Goal: Information Seeking & Learning: Learn about a topic

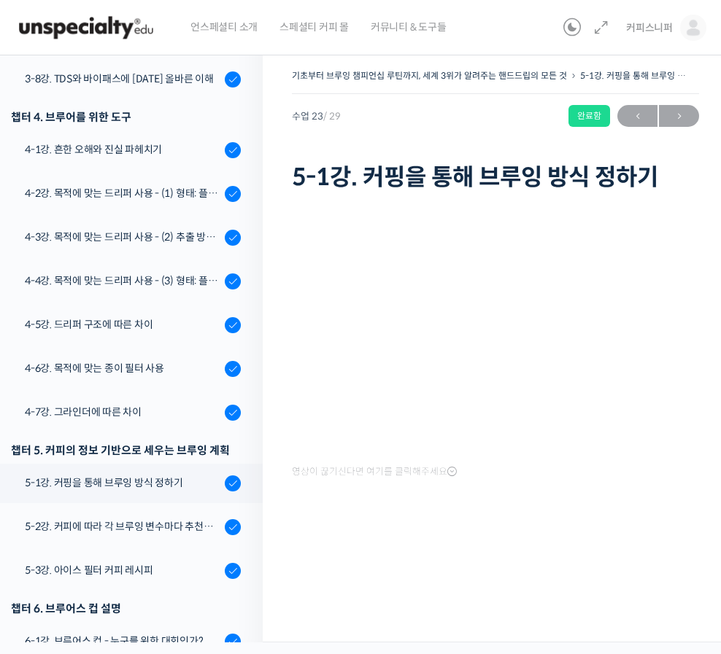
click at [13, 617] on html "언스페셜티 소개 스페셜티 커피 몰 커뮤니티 & 도구들 커피스니퍼 커피스니퍼 @koffeesnif1724300031 내가 등록한 강의 나의 자격…" at bounding box center [360, 327] width 721 height 654
click at [11, 617] on html "언스페셜티 소개 스페셜티 커피 몰 커뮤니티 & 도구들 커피스니퍼 커피스니퍼 @koffeesnif1724300031 내가 등록한 강의 나의 자격…" at bounding box center [360, 327] width 721 height 654
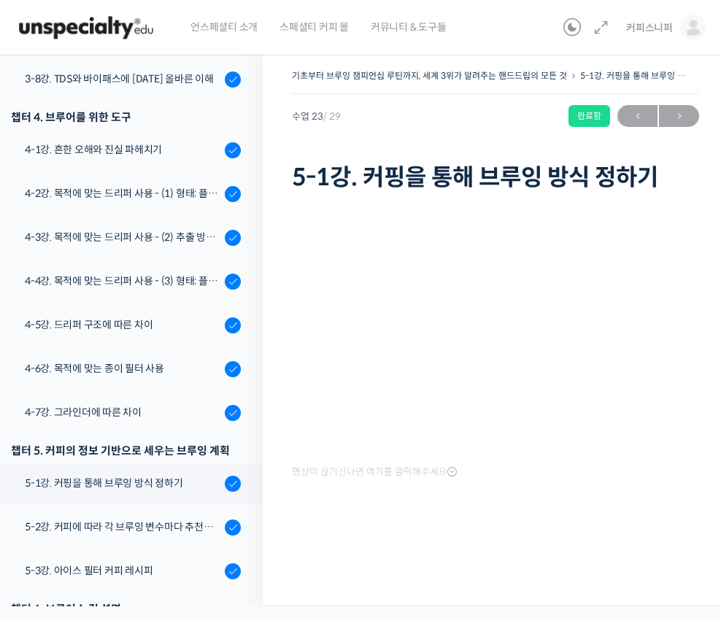
click at [141, 281] on div "4-4강. 목적에 맞는 드리퍼 사용 - (3) 형태: 플라스틱, 유리, 세라믹, 메탈" at bounding box center [122, 281] width 195 height 16
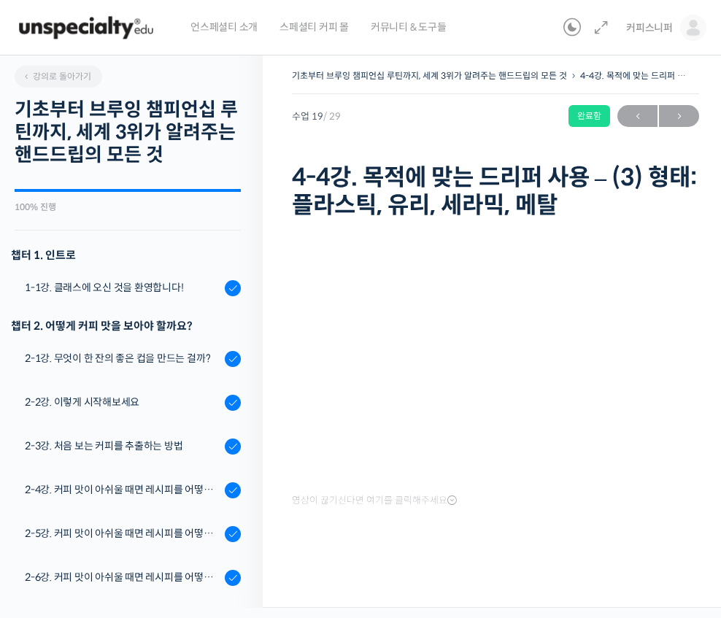
scroll to position [1081, 0]
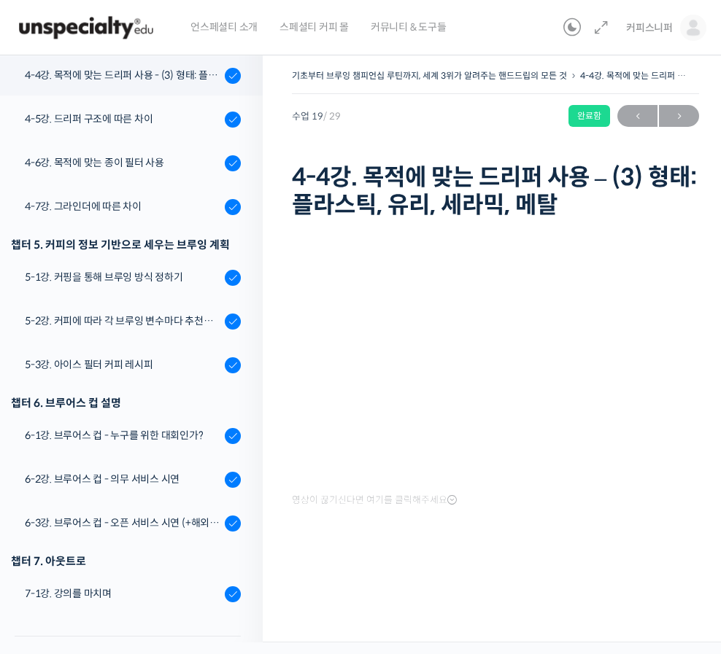
click at [30, 617] on html "언스페셜티 소개 스페셜티 커피 몰 커뮤니티 & 도구들 커피스니퍼 커피스니퍼 @koffeesnif1724300031 내가 등록한 강의 나의 자격…" at bounding box center [360, 327] width 721 height 654
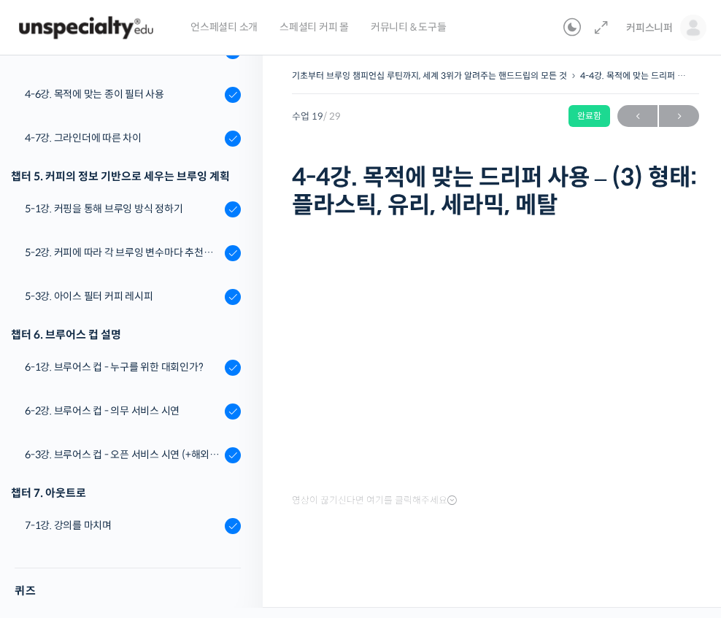
scroll to position [1149, 0]
click at [63, 252] on div "5-2강. 커피에 따라 각 브루잉 변수마다 추천하는 기준 값" at bounding box center [122, 253] width 195 height 16
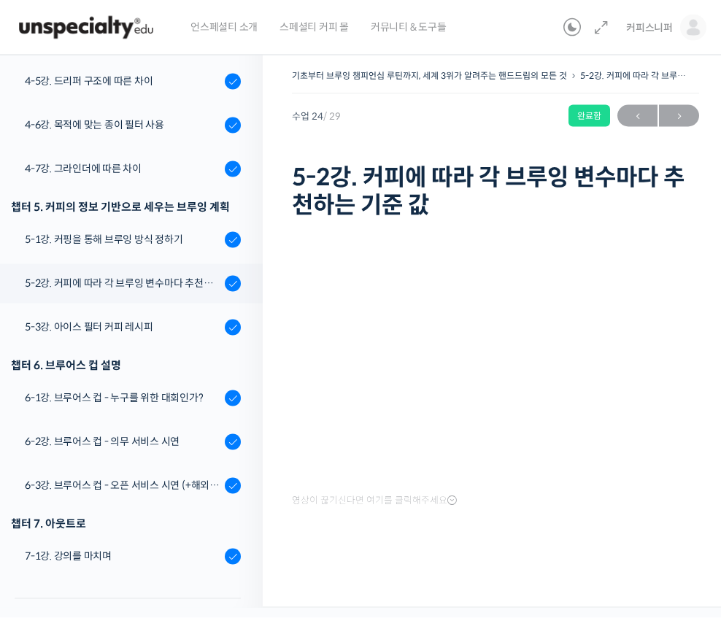
scroll to position [26, 0]
click at [679, 106] on span "→" at bounding box center [679, 116] width 40 height 20
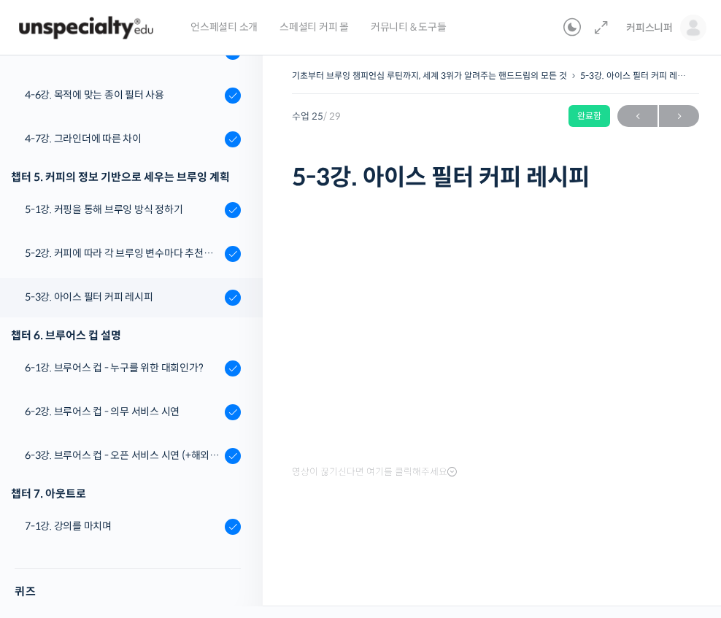
scroll to position [36, 0]
click at [82, 289] on div "5-3강. 아이스 필터 커피 레시피" at bounding box center [122, 297] width 195 height 16
click at [43, 289] on div "5-3강. 아이스 필터 커피 레시피" at bounding box center [122, 297] width 195 height 16
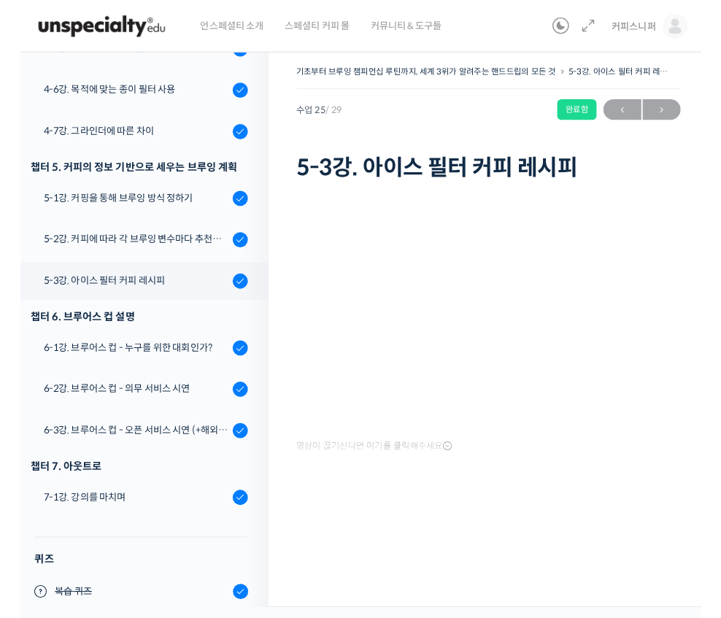
scroll to position [1119, 0]
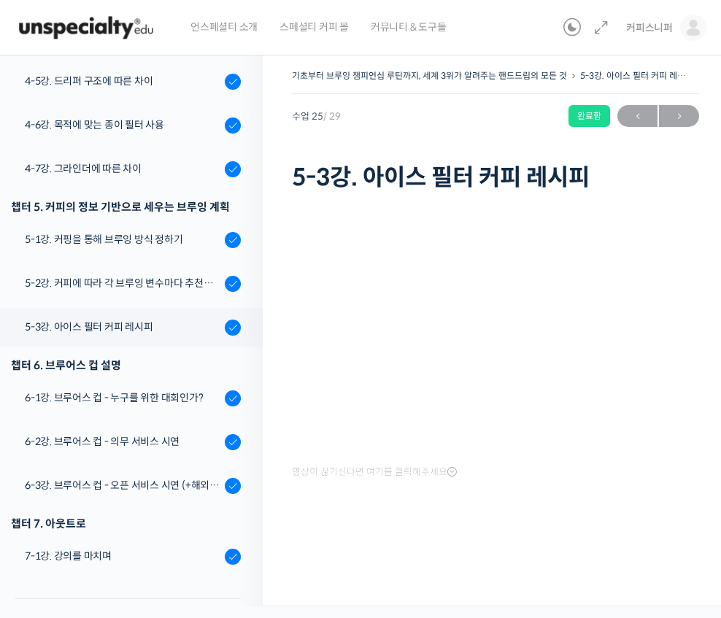
click at [179, 389] on link "6-1강. 브루어스 컵 - 누구를 위한 대회인가?" at bounding box center [128, 397] width 270 height 39
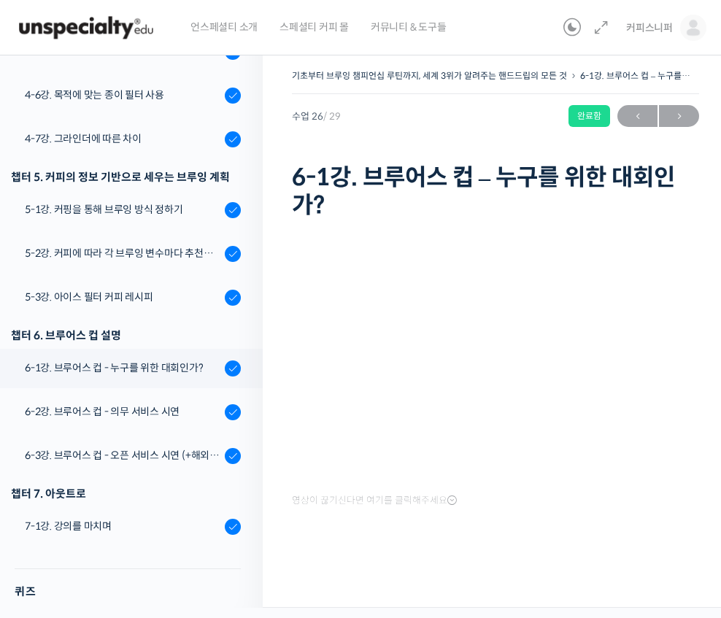
click at [172, 530] on div "7-1강. 강의를 마치며" at bounding box center [122, 526] width 195 height 16
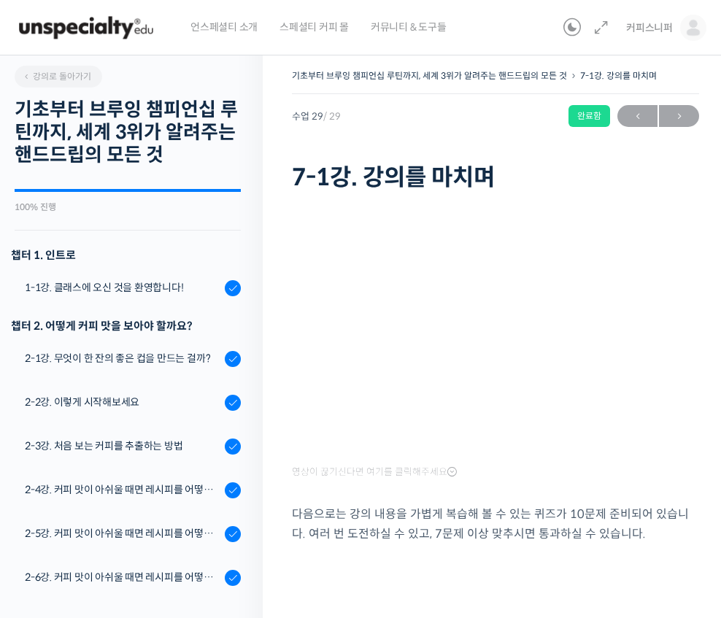
scroll to position [1149, 0]
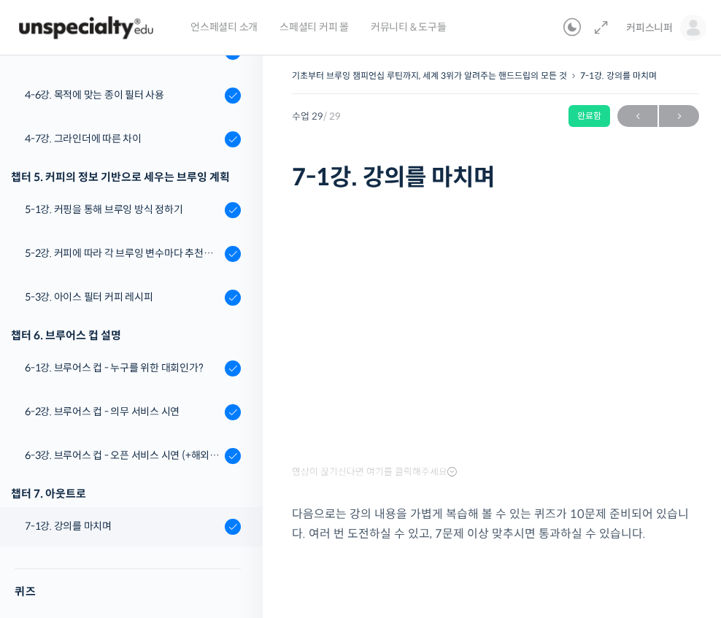
click at [179, 353] on link "6-1강. 브루어스 컵 - 누구를 위한 대회인가?" at bounding box center [128, 368] width 270 height 39
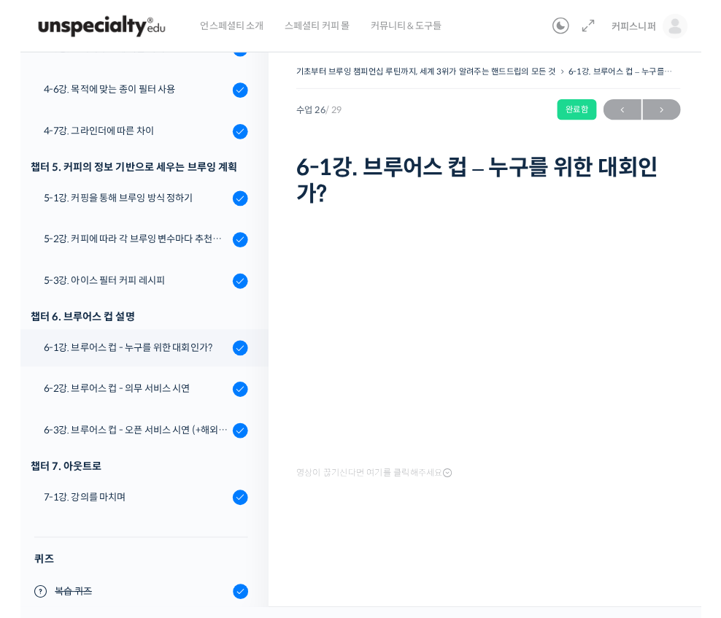
scroll to position [1119, 0]
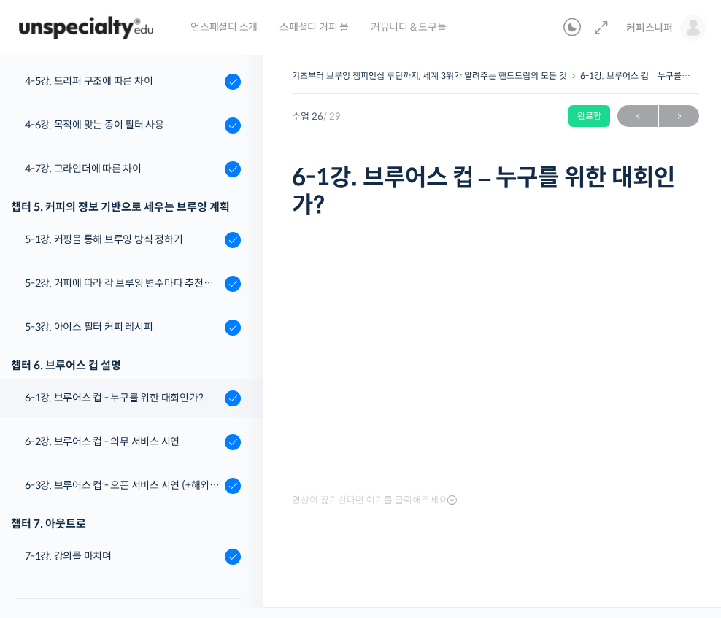
click at [681, 93] on div "기초부터 브루잉 챔피언십 루틴까지, 세계 3위가 알려주는 핸드드립의 모든 것 6-1강. 브루어스 컵 – 누구를 위한 대회인가? 완료함" at bounding box center [495, 80] width 407 height 28
click at [686, 110] on span "→" at bounding box center [679, 116] width 40 height 20
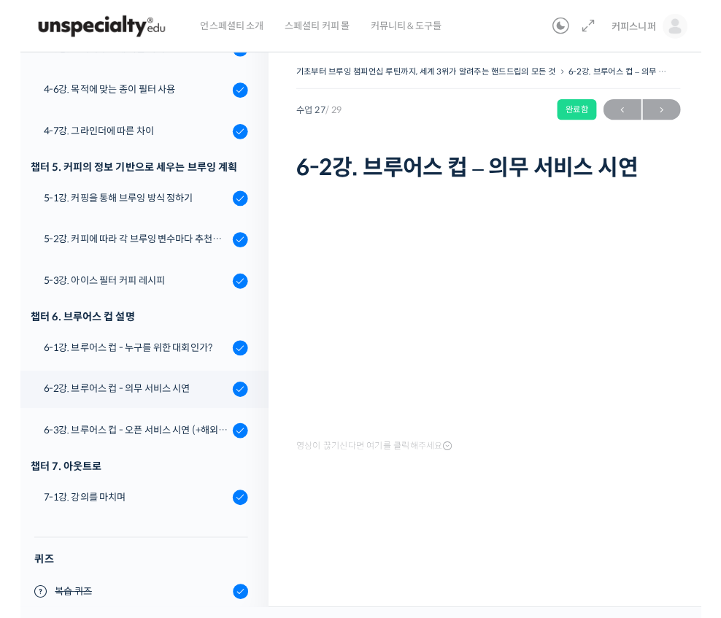
scroll to position [1119, 0]
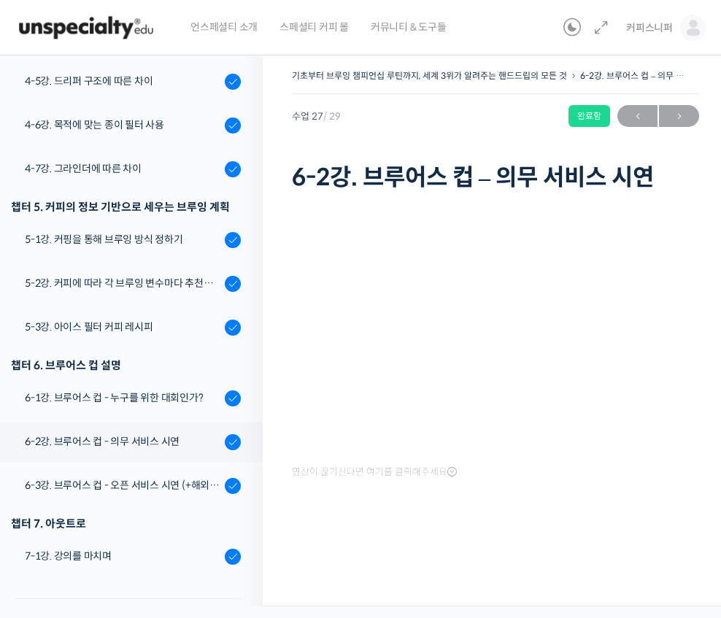
click at [677, 112] on span "→" at bounding box center [679, 116] width 40 height 20
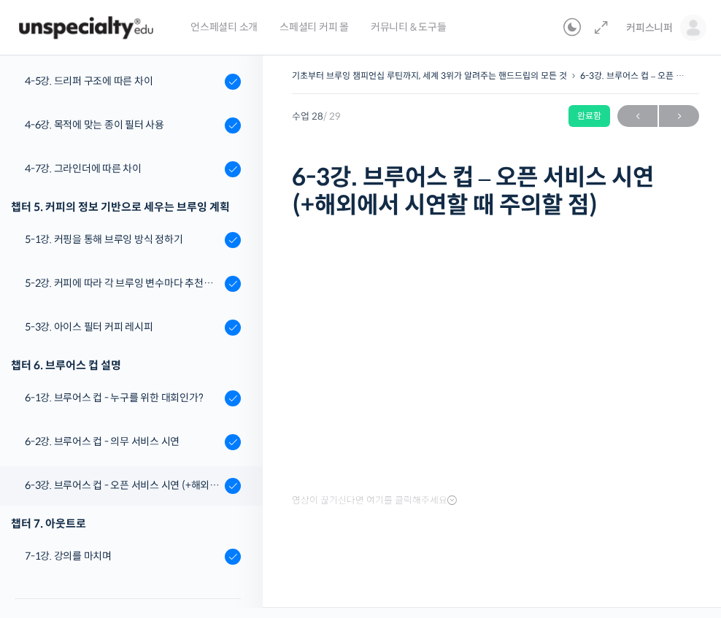
click at [686, 125] on span "→" at bounding box center [679, 116] width 40 height 20
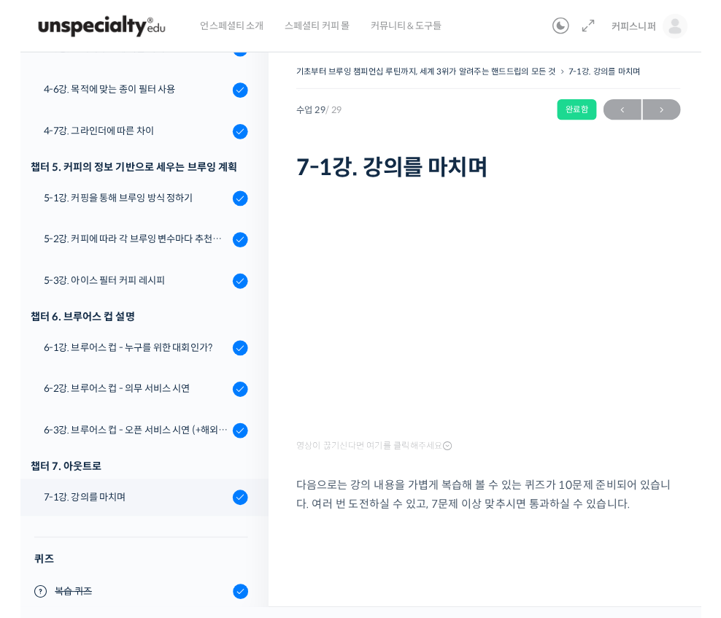
scroll to position [1119, 0]
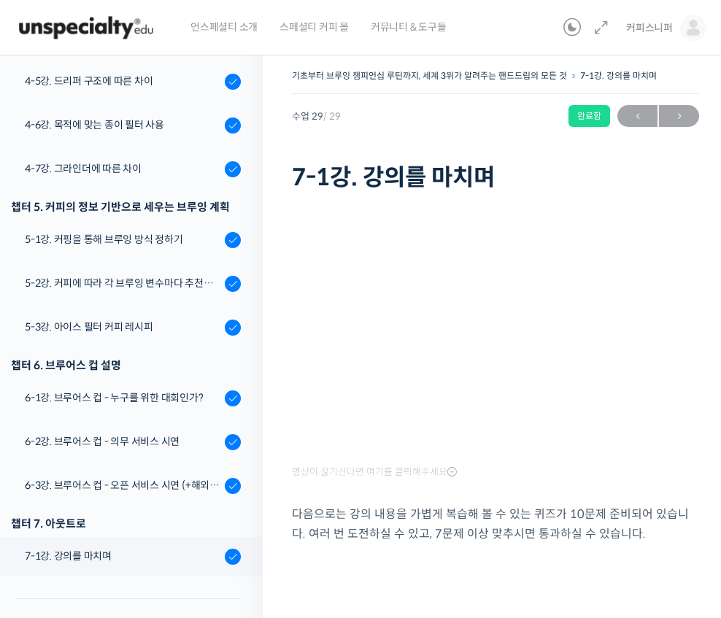
click at [150, 569] on link "7-1강. 강의를 마치며" at bounding box center [128, 556] width 270 height 39
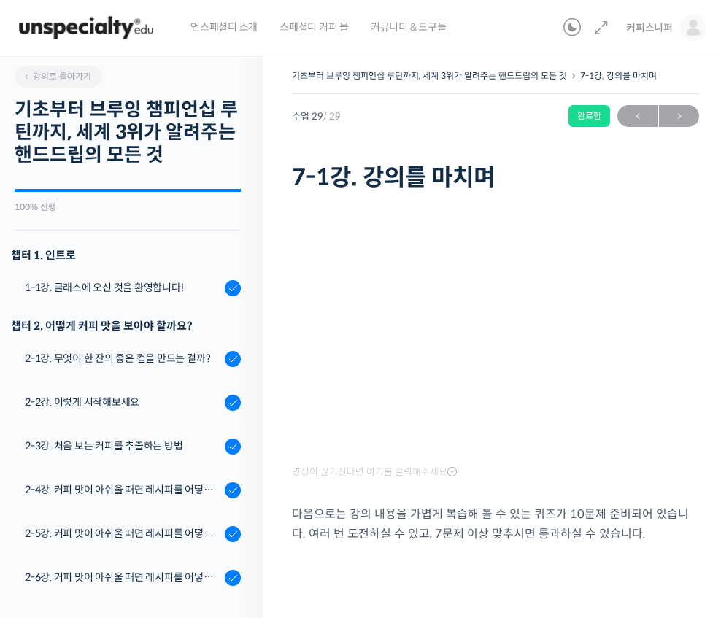
scroll to position [1149, 0]
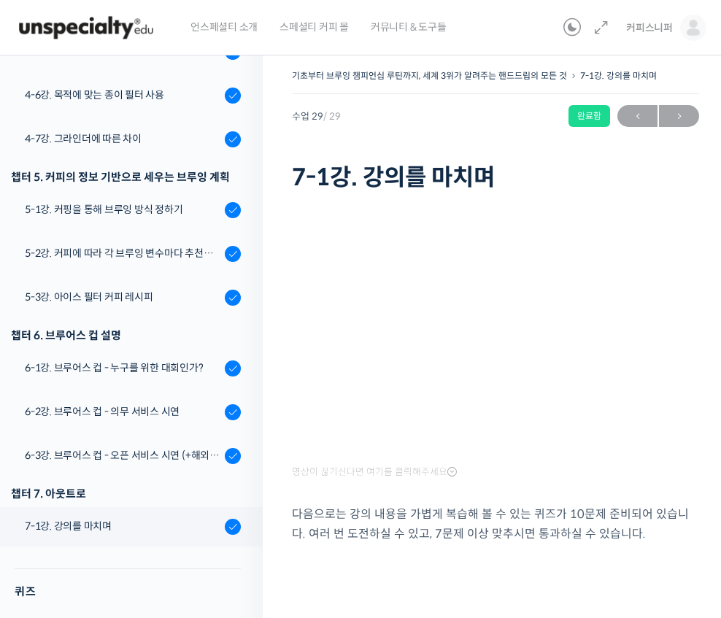
click at [686, 112] on span "→" at bounding box center [679, 116] width 40 height 20
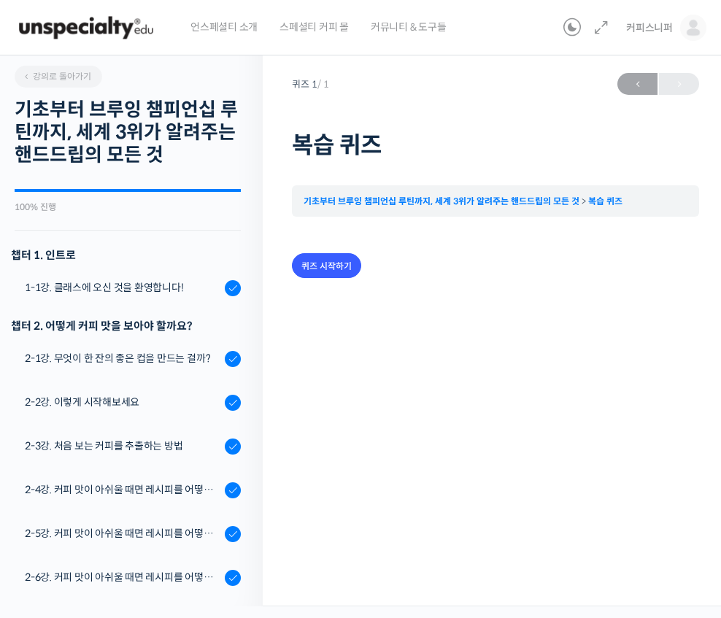
scroll to position [1149, 0]
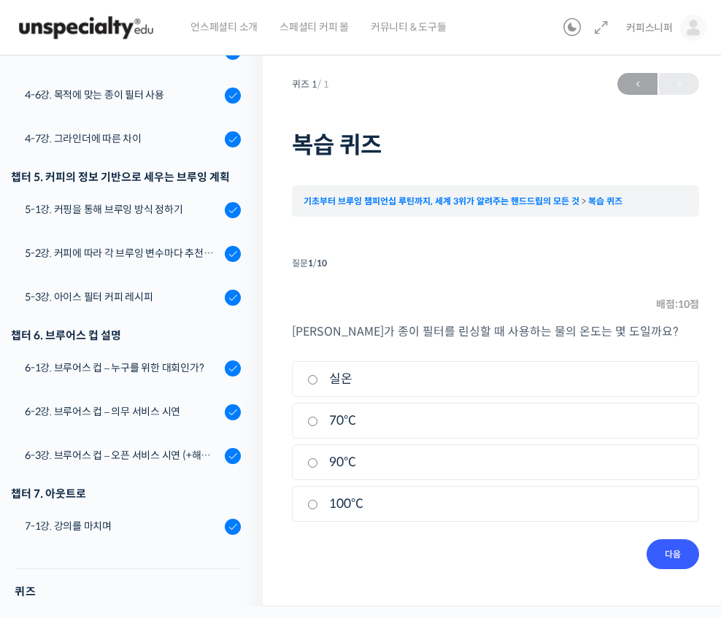
click at [475, 373] on label "실온" at bounding box center [495, 379] width 376 height 20
click at [318, 375] on input "실온" at bounding box center [312, 379] width 11 height 9
radio input "true"
click at [664, 559] on input "다음" at bounding box center [672, 554] width 53 height 30
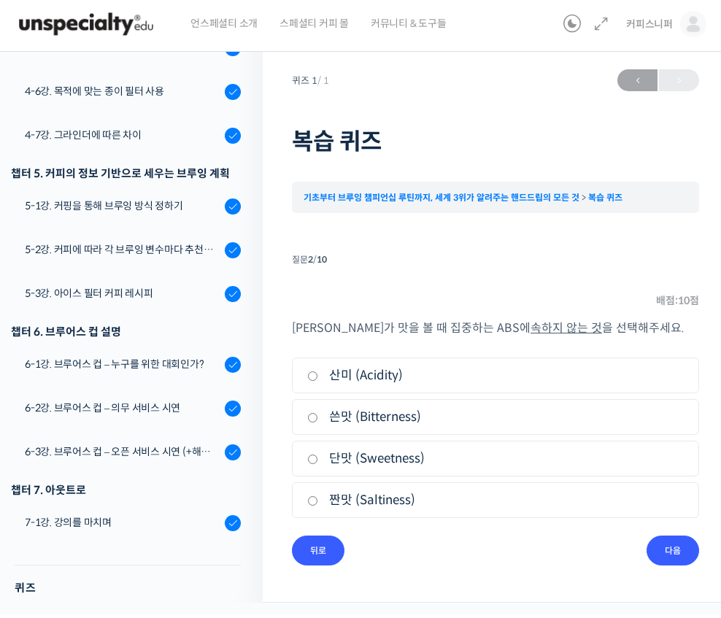
scroll to position [18, 0]
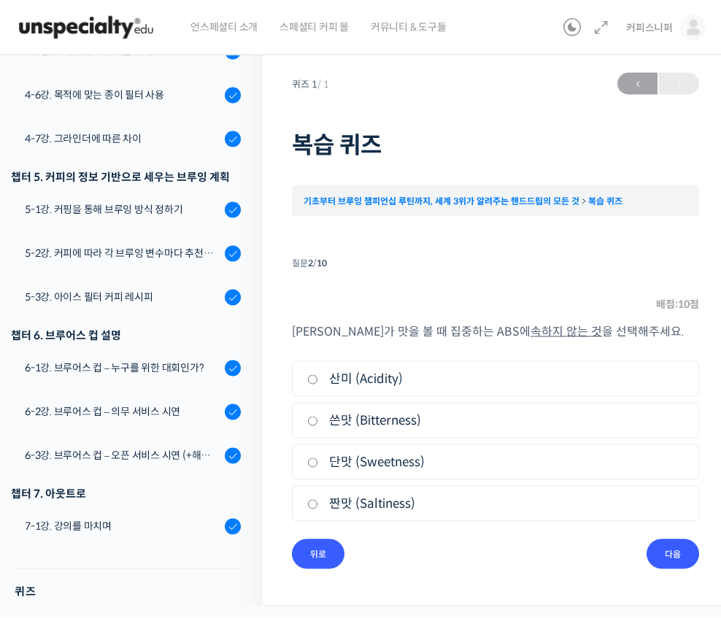
click at [527, 494] on label "짠맛 (Saltiness)" at bounding box center [495, 504] width 376 height 20
click at [318, 500] on input "짠맛 (Saltiness)" at bounding box center [312, 504] width 11 height 9
radio input "true"
click at [664, 547] on input "다음" at bounding box center [672, 554] width 53 height 30
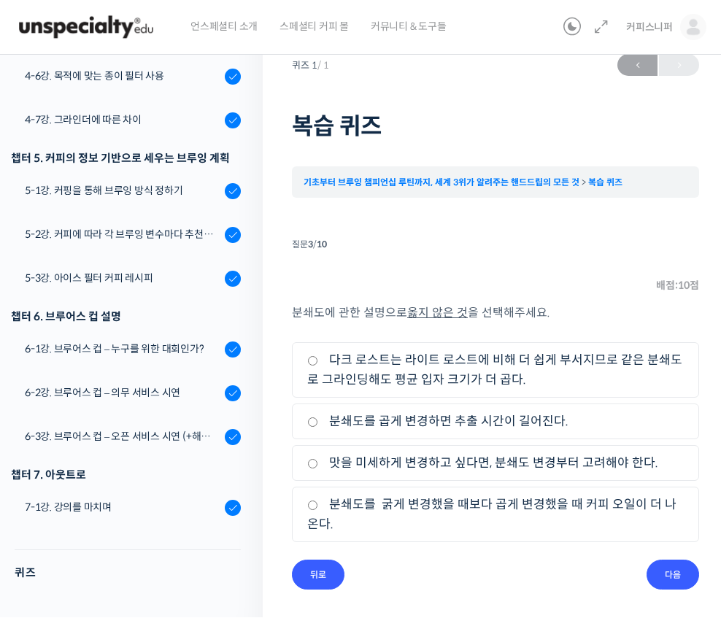
click at [545, 467] on label "맛을 미세하게 변경하고 싶다면, 분쇄도 변경부터 고려해야 한다." at bounding box center [495, 464] width 376 height 20
click at [318, 467] on input "맛을 미세하게 변경하고 싶다면, 분쇄도 변경부터 고려해야 한다." at bounding box center [312, 463] width 11 height 9
radio input "true"
click at [688, 575] on input "다음" at bounding box center [672, 575] width 53 height 30
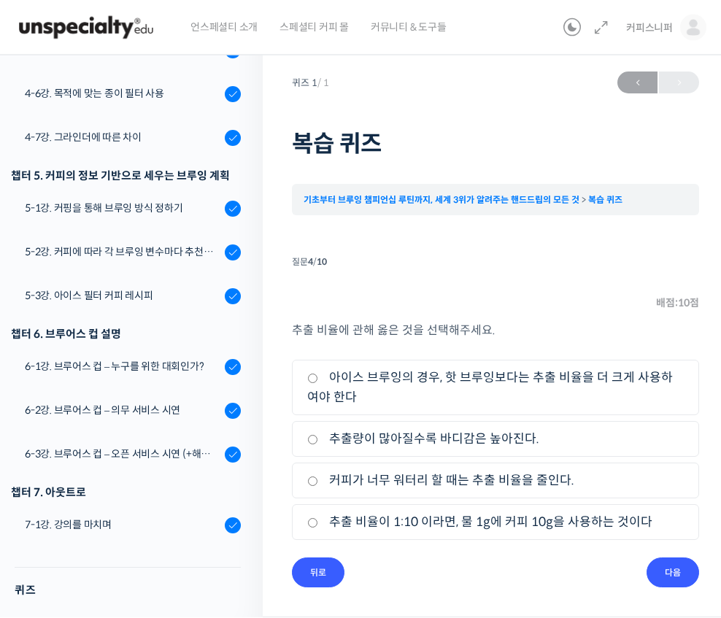
click at [644, 471] on label "커피가 너무 워터리 할 때는 추출 비율을 줄인다." at bounding box center [495, 481] width 376 height 20
click at [318, 477] on input "커피가 너무 워터리 할 때는 추출 비율을 줄인다." at bounding box center [312, 481] width 11 height 9
radio input "true"
click at [669, 567] on input "다음" at bounding box center [672, 573] width 53 height 30
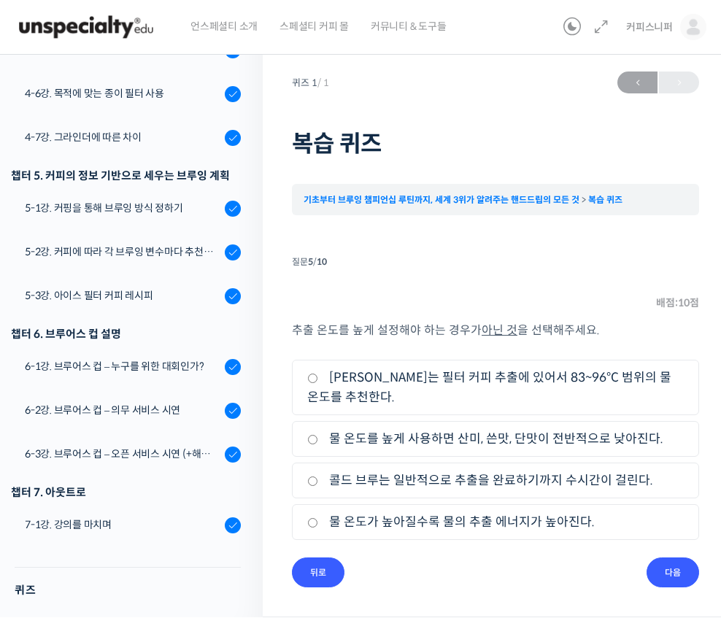
click at [656, 430] on label "물 온도를 높게 사용하면 산미, 쓴맛, 단맛이 전반적으로 낮아진다." at bounding box center [495, 440] width 376 height 20
click at [318, 435] on input "물 온도를 높게 사용하면 산미, 쓴맛, 단맛이 전반적으로 낮아진다." at bounding box center [312, 439] width 11 height 9
radio input "true"
click at [674, 558] on input "다음" at bounding box center [672, 573] width 53 height 30
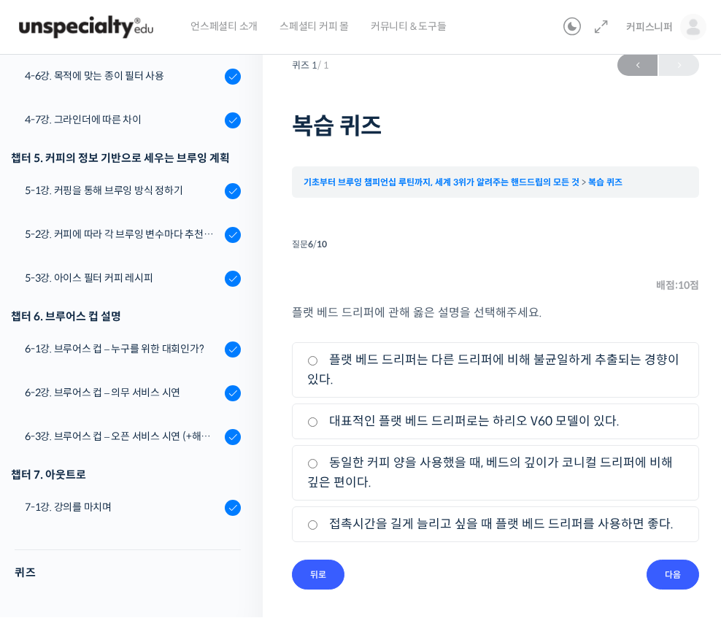
click at [619, 518] on label "접촉시간을 길게 늘리고 싶을 때 플랫 베드 드리퍼를 사용하면 좋다." at bounding box center [495, 525] width 376 height 20
click at [318, 521] on input "접촉시간을 길게 늘리고 싶을 때 플랫 베드 드리퍼를 사용하면 좋다." at bounding box center [312, 525] width 11 height 9
radio input "true"
click at [669, 575] on input "다음" at bounding box center [672, 575] width 53 height 30
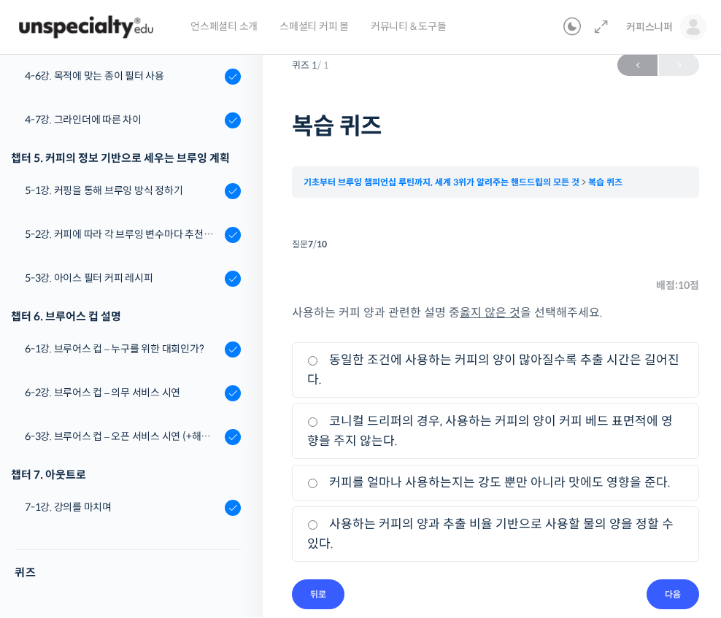
click at [578, 543] on label "사용하는 커피의 양과 추출 비율 기반으로 사용할 물의 양을 정할 수 있다." at bounding box center [495, 534] width 376 height 39
click at [318, 530] on input "사용하는 커피의 양과 추출 비율 기반으로 사용할 물의 양을 정할 수 있다." at bounding box center [312, 525] width 11 height 9
radio input "true"
click at [677, 607] on input "다음" at bounding box center [672, 595] width 53 height 30
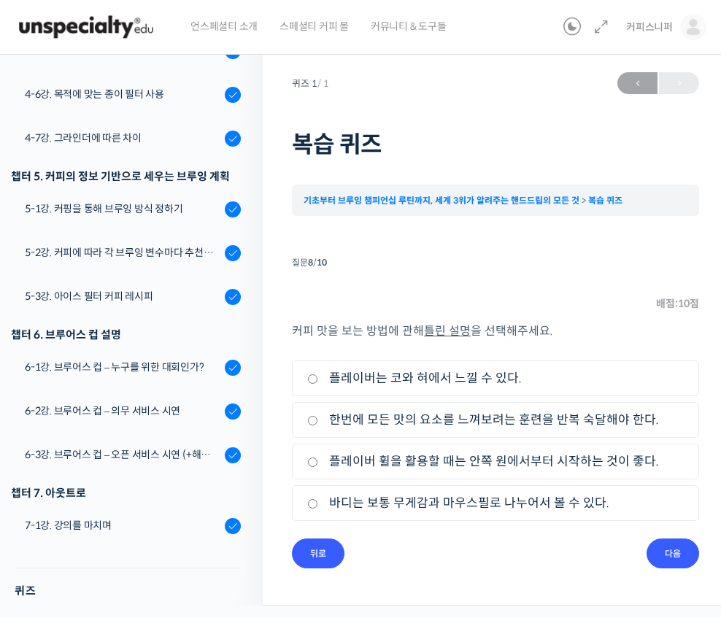
click at [655, 444] on li "3. 플레이버 휠을 활용할 때는 안쪽 원에서부터 시작하는 것이 좋다." at bounding box center [495, 462] width 407 height 36
click at [641, 411] on label "한번에 모든 맛의 요소를 느껴보려는 훈련을 반복 숙달해야 한다." at bounding box center [495, 421] width 376 height 20
click at [318, 416] on input "한번에 모든 맛의 요소를 느껴보려는 훈련을 반복 숙달해야 한다." at bounding box center [312, 420] width 11 height 9
radio input "true"
click at [678, 546] on input "다음" at bounding box center [672, 554] width 53 height 30
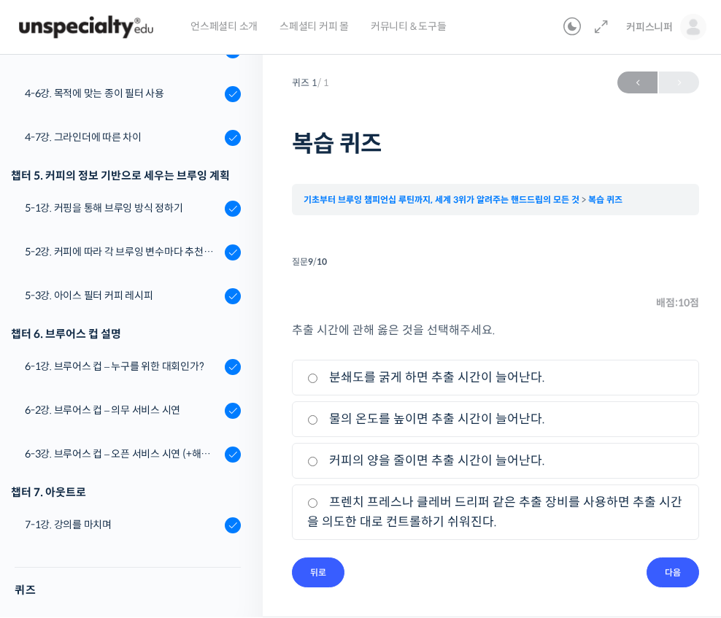
click at [463, 502] on label "프렌치 프레스나 클레버 드리퍼 같은 추출 장비를 사용하면 추출 시간을 의도한 대로 컨트롤하기 쉬워진다." at bounding box center [495, 512] width 376 height 39
click at [318, 502] on input "프렌치 프레스나 클레버 드리퍼 같은 추출 장비를 사용하면 추출 시간을 의도한 대로 컨트롤하기 쉬워진다." at bounding box center [312, 503] width 11 height 9
radio input "true"
click at [668, 558] on input "다음" at bounding box center [672, 573] width 53 height 30
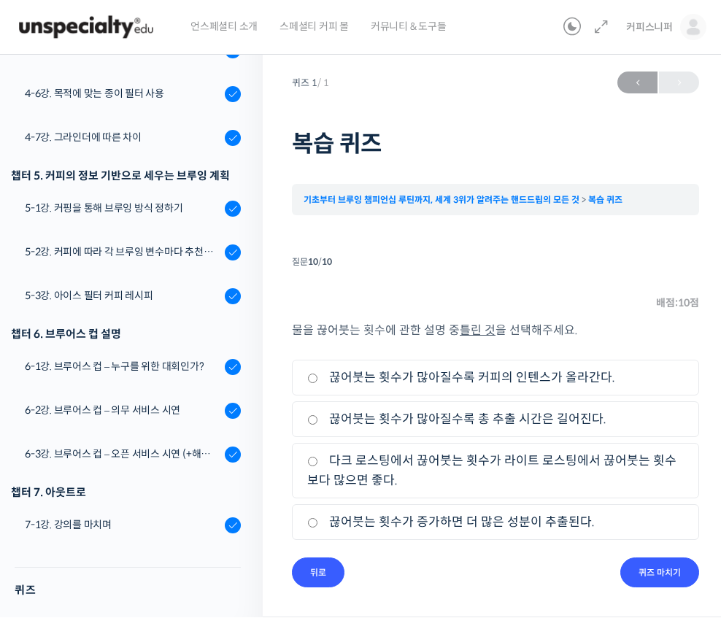
click at [489, 451] on label "다크 로스팅에서 끊어붓는 횟수가 라이트 로스팅에서 끊어붓는 횟수보다 많으면 좋다." at bounding box center [495, 470] width 376 height 39
click at [318, 457] on input "다크 로스팅에서 끊어붓는 횟수가 라이트 로스팅에서 끊어붓는 횟수보다 많으면 좋다." at bounding box center [312, 461] width 11 height 9
radio input "true"
click at [653, 558] on input "퀴즈 마치기" at bounding box center [659, 573] width 79 height 30
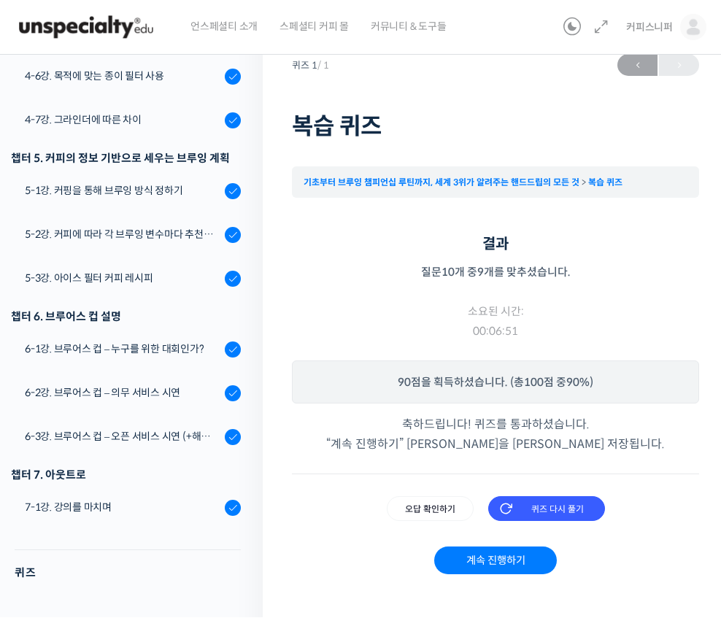
click at [436, 506] on input "오답 확인하기" at bounding box center [430, 509] width 87 height 25
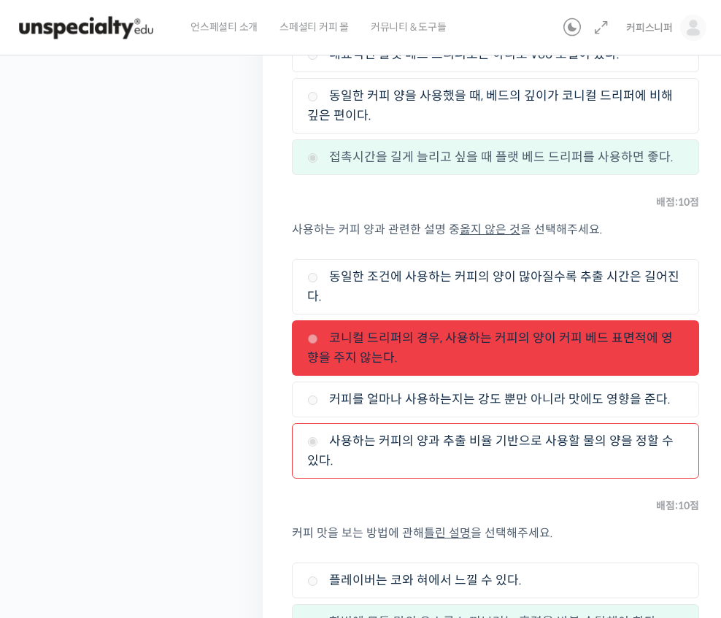
scroll to position [1997, 0]
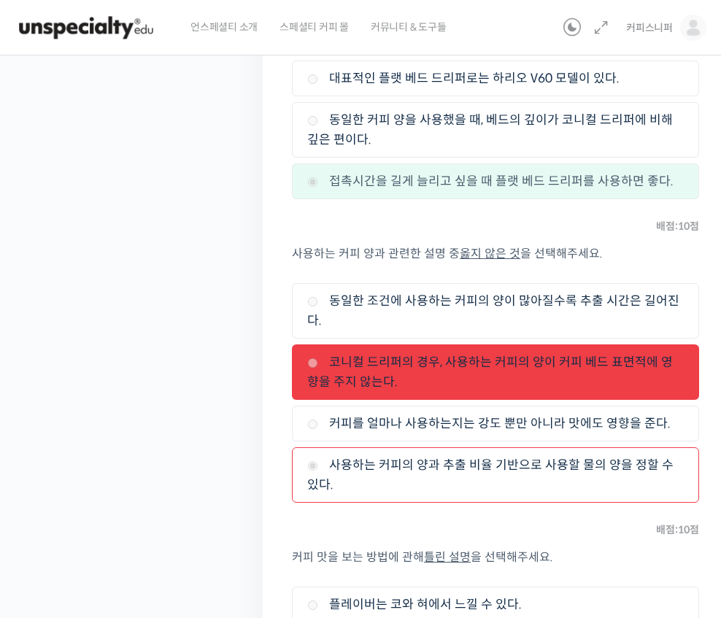
click at [540, 366] on label "코니컬 드리퍼의 경우, 사용하는 커피의 양이 커피 베드 표면적에 영향을 주지 않는다." at bounding box center [495, 371] width 376 height 39
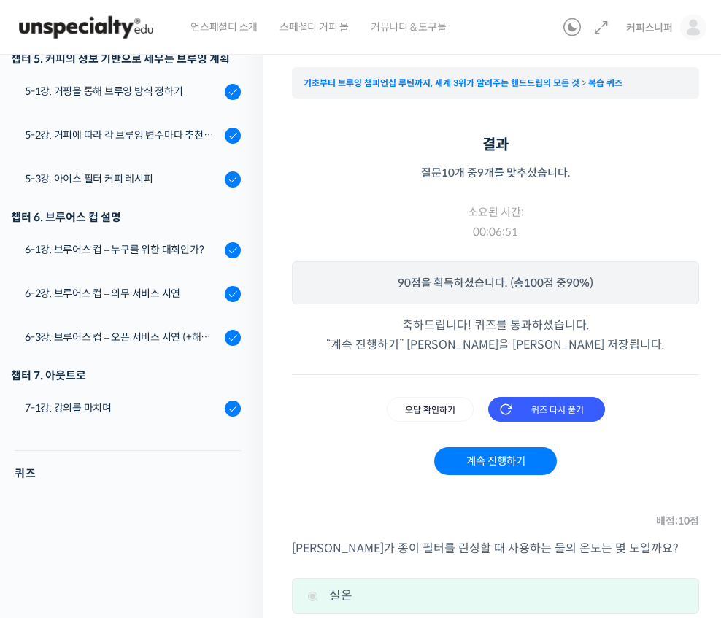
scroll to position [118, 0]
click at [502, 467] on link "계속 진행하기" at bounding box center [495, 461] width 122 height 28
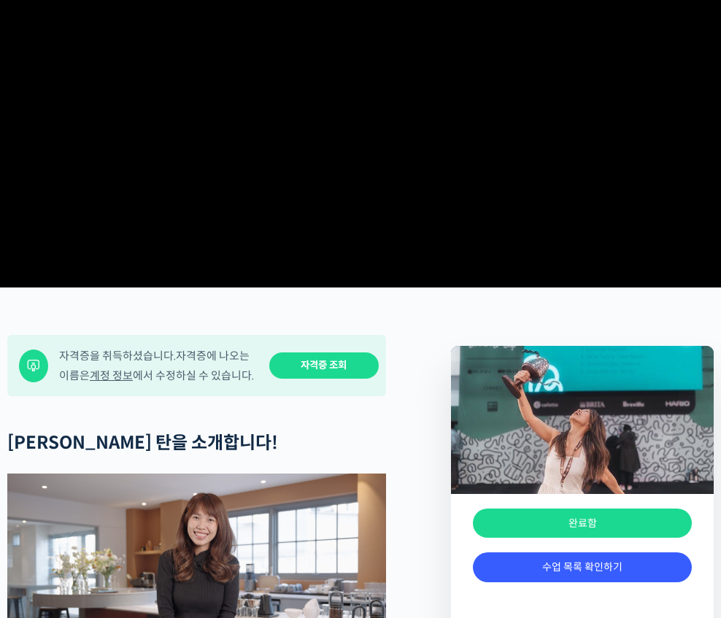
scroll to position [168, 0]
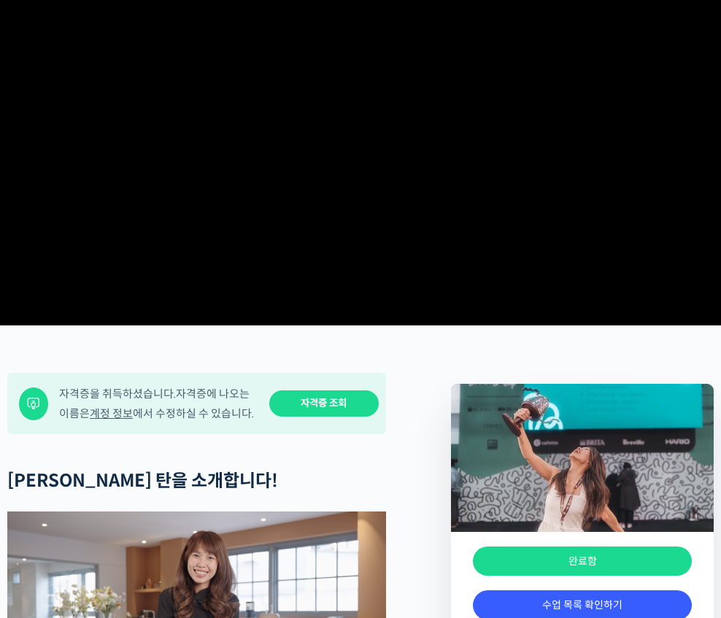
click at [364, 418] on link "자격증 조회" at bounding box center [323, 404] width 109 height 27
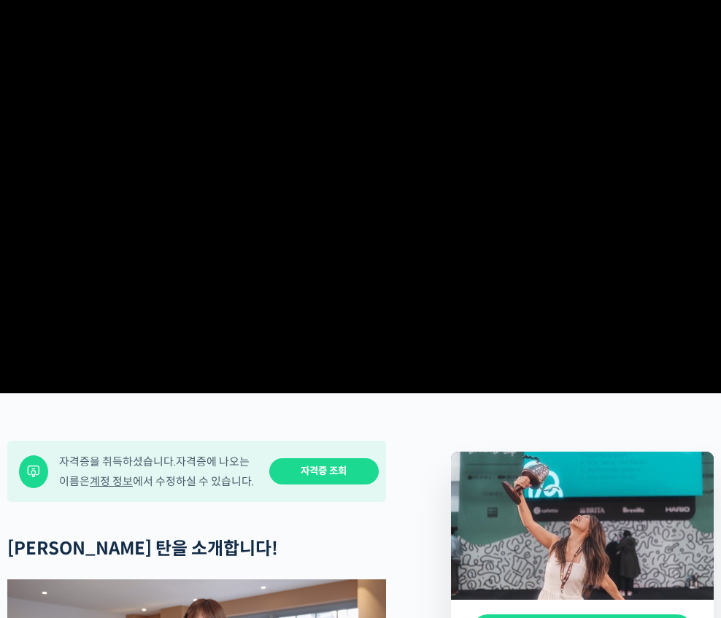
scroll to position [0, 0]
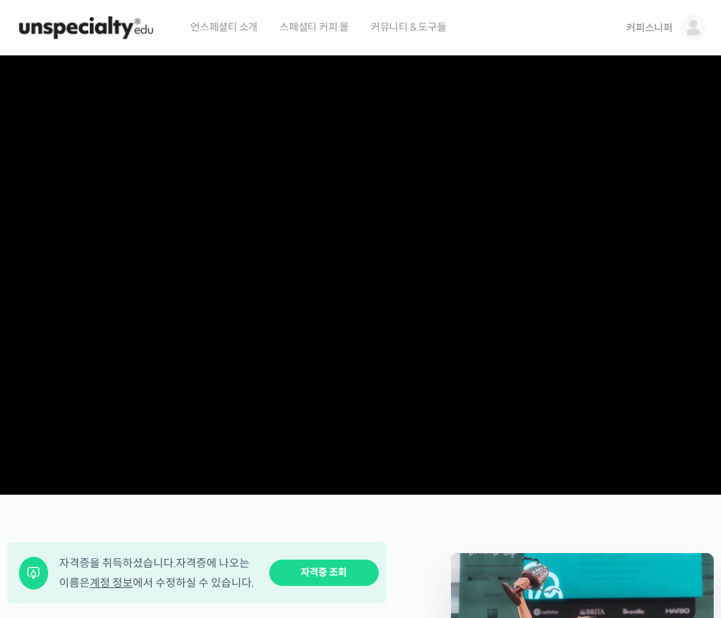
click at [88, 15] on img at bounding box center [86, 28] width 143 height 44
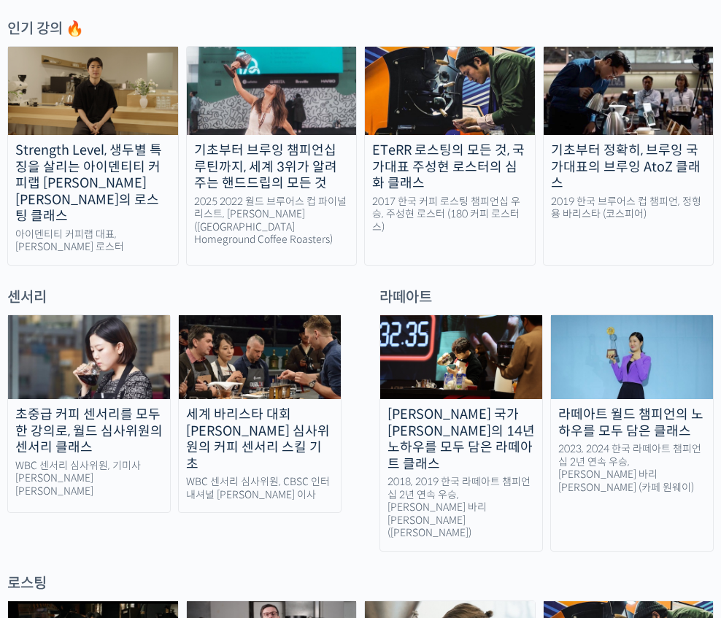
scroll to position [750, 0]
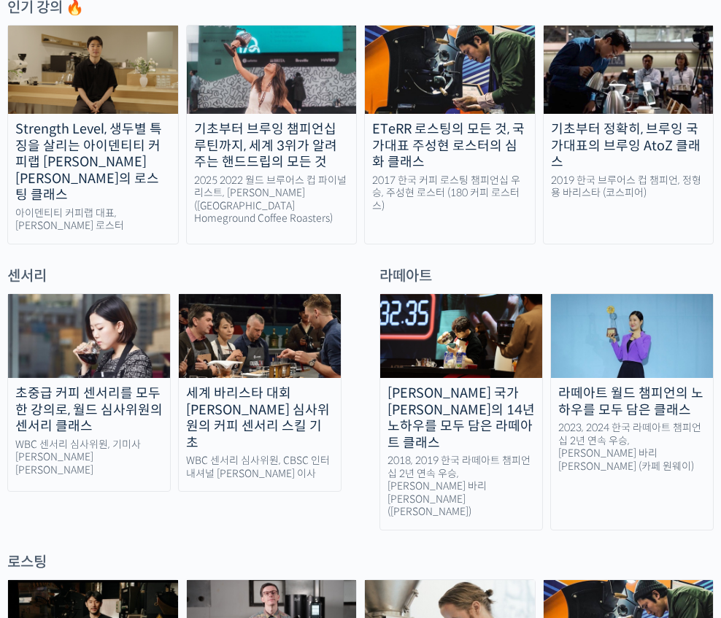
click at [98, 328] on img at bounding box center [89, 336] width 162 height 84
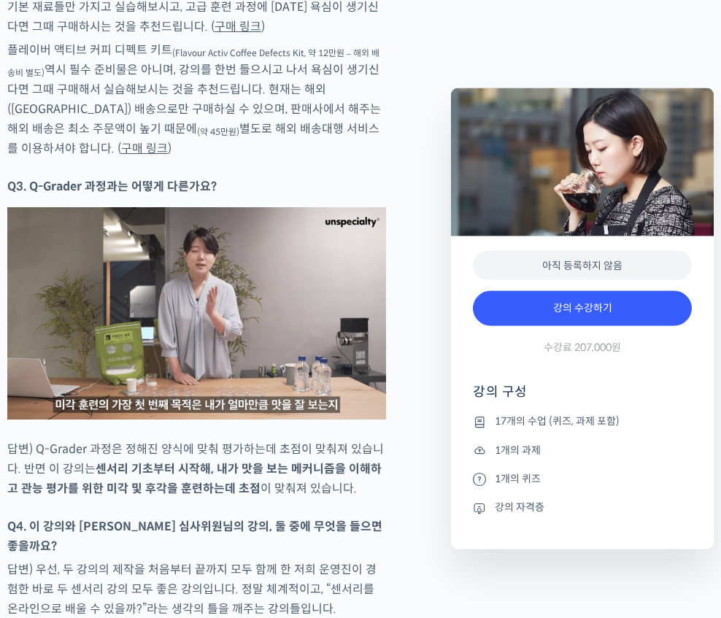
scroll to position [8122, 0]
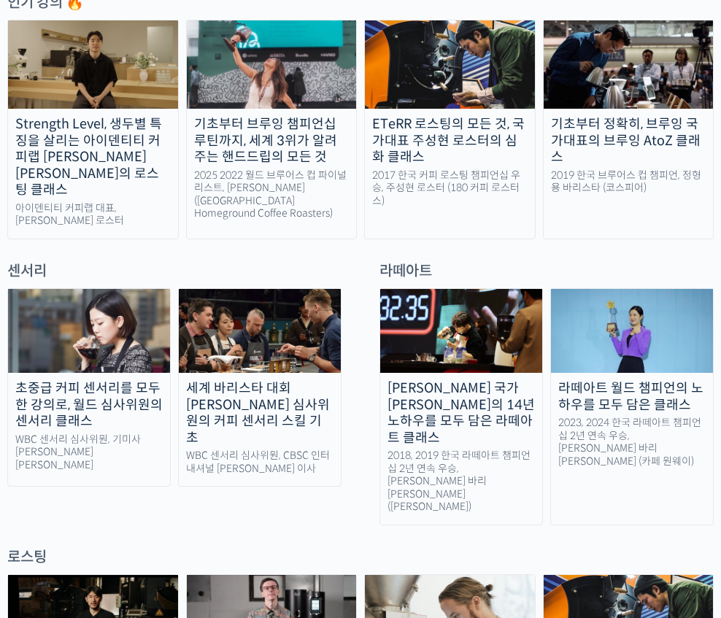
scroll to position [645, 0]
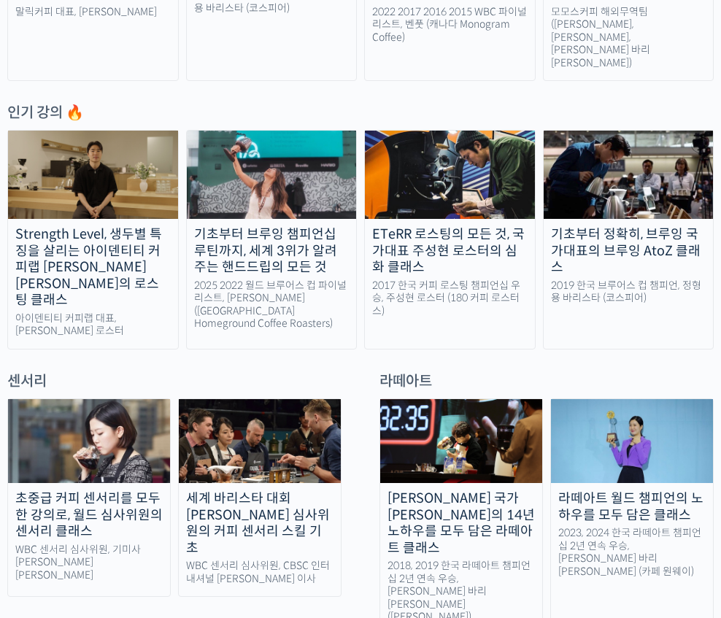
click at [236, 559] on div "WBC 센서리 심사위원, CBSC 인터내셔널 [PERSON_NAME] 이사" at bounding box center [260, 572] width 162 height 26
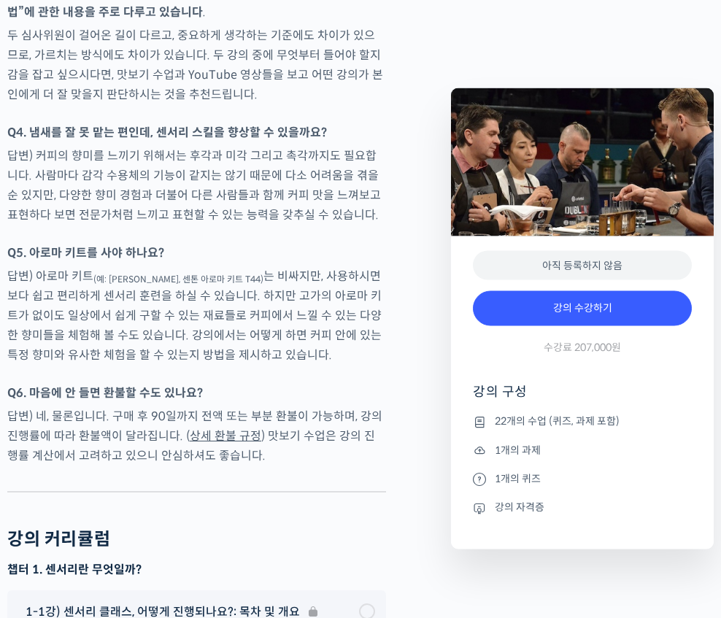
scroll to position [7787, 0]
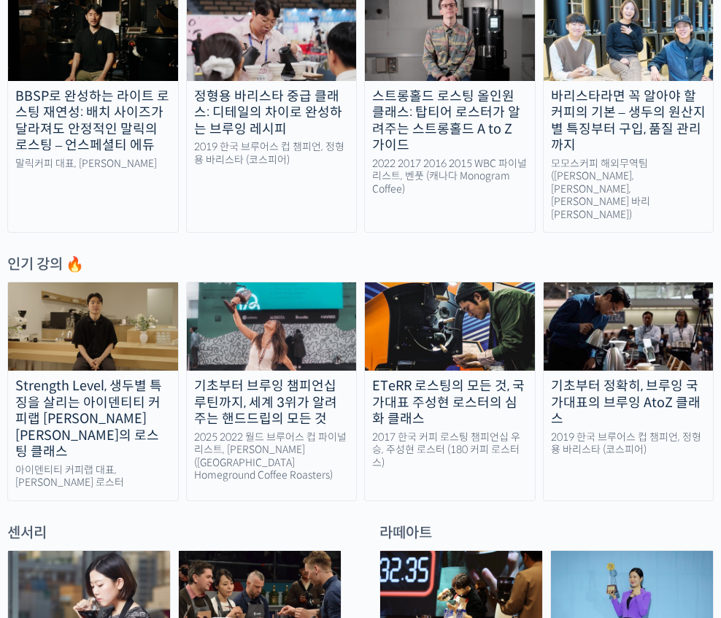
click at [225, 557] on img at bounding box center [260, 593] width 162 height 84
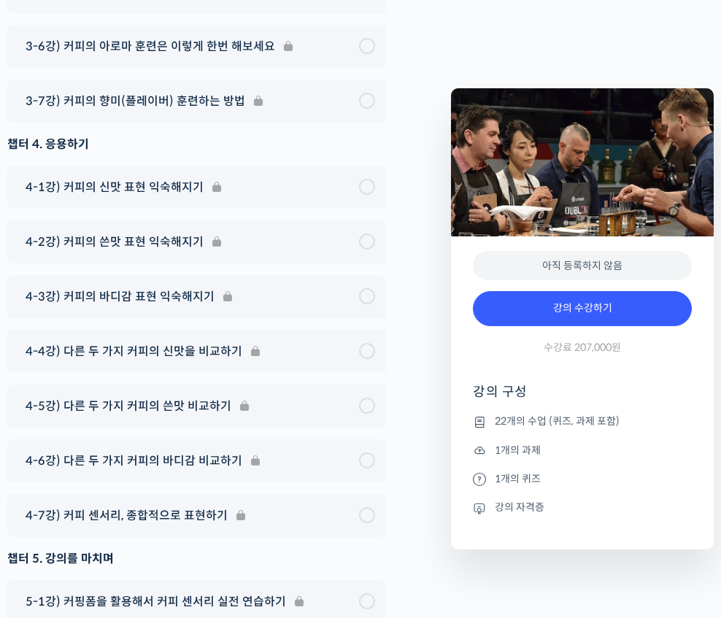
scroll to position [8944, 0]
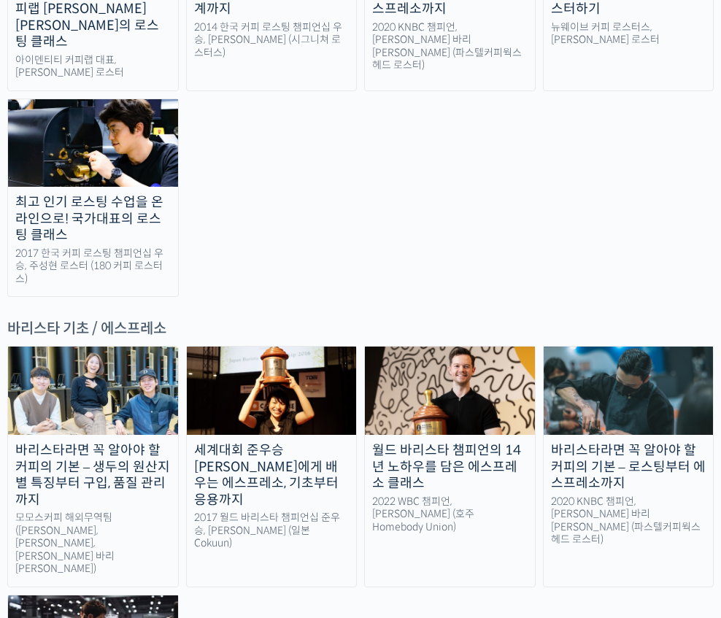
scroll to position [1680, 0]
click at [448, 495] on div "2022 WBC 챔피언, [PERSON_NAME] (호주 Homebody Union)" at bounding box center [450, 514] width 170 height 39
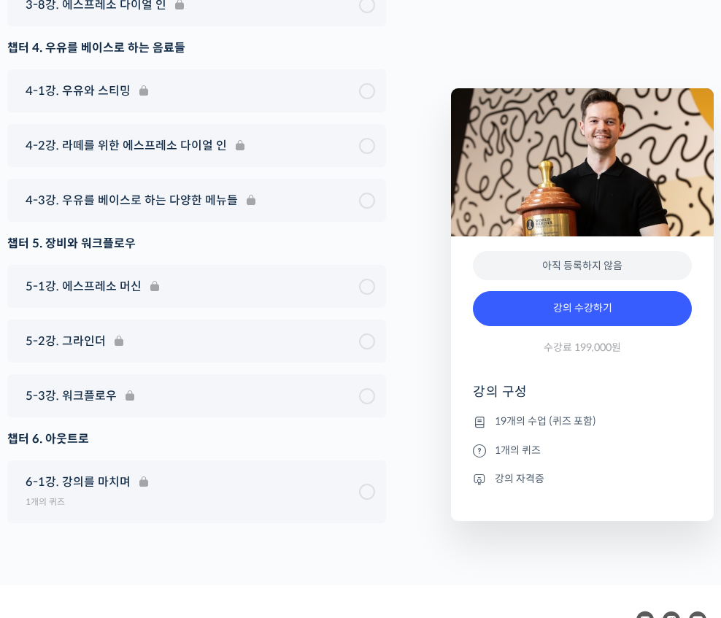
scroll to position [7557, 0]
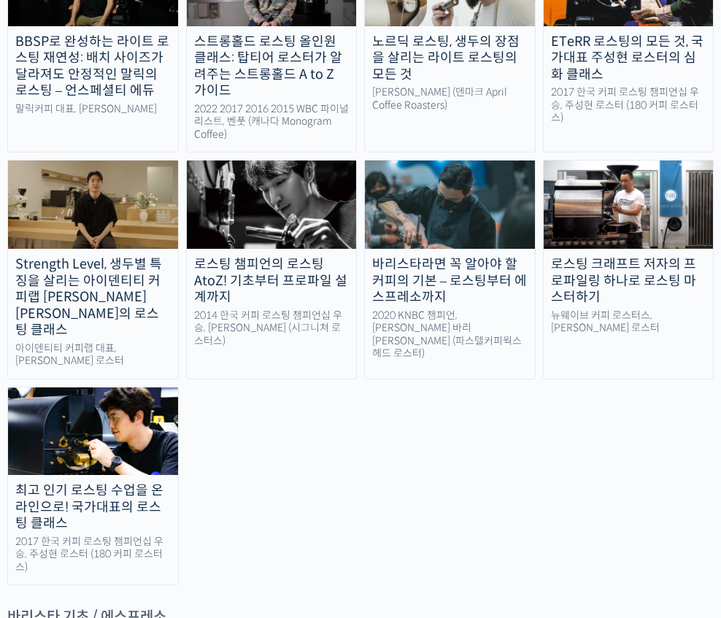
scroll to position [1357, 0]
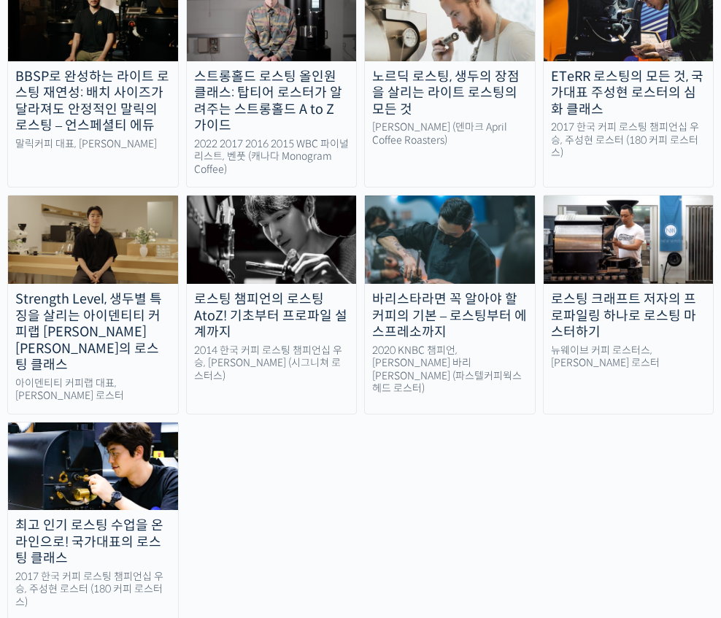
click at [152, 570] on div "2017 한국 커피 로스팅 챔피언십 우승, 주성현 로스터 (180 커피 로스터스)" at bounding box center [93, 589] width 170 height 39
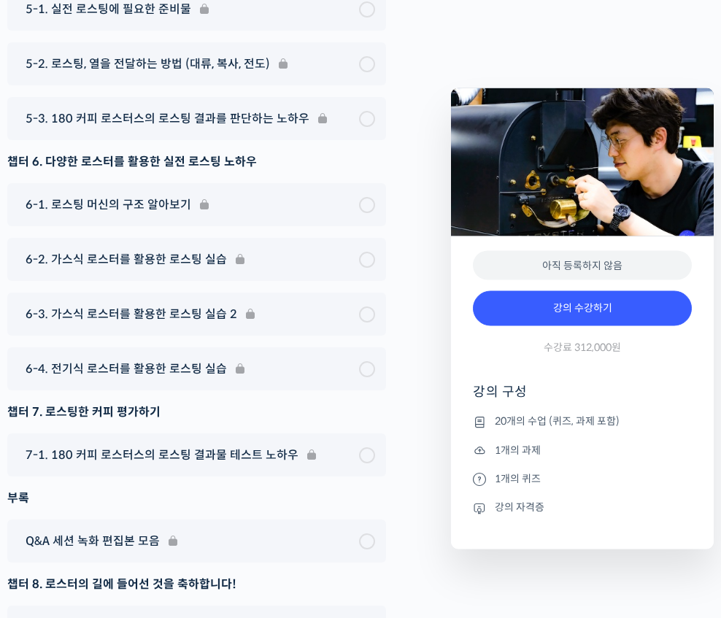
scroll to position [7278, 0]
click at [287, 617] on div "8-1. 나에게 맞는 로스팅 머신 고르기" at bounding box center [196, 626] width 378 height 43
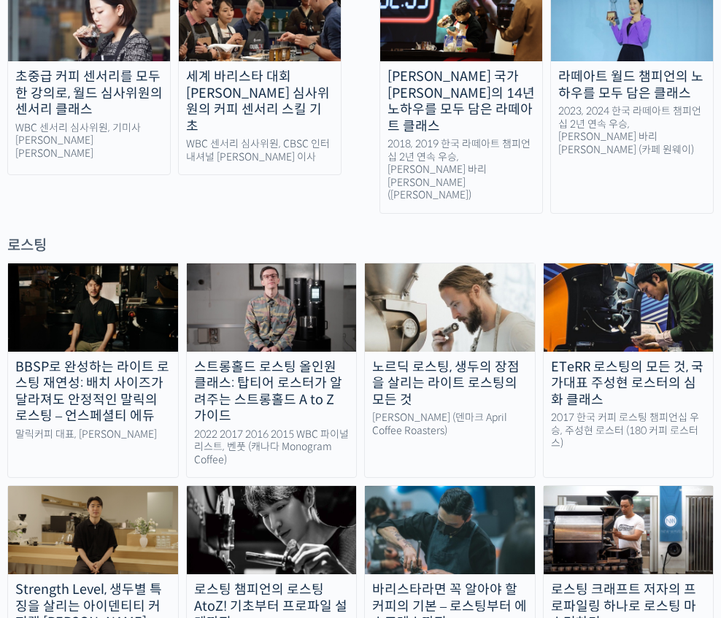
scroll to position [1143, 0]
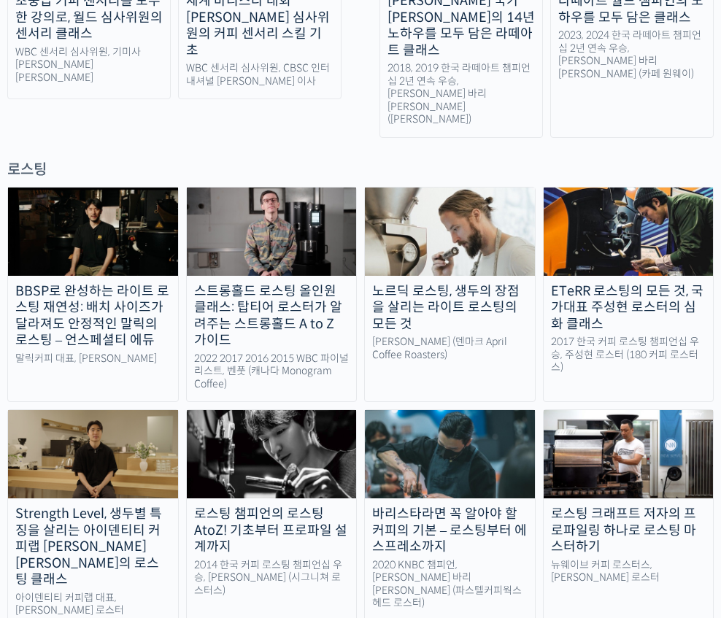
click at [418, 410] on img at bounding box center [450, 454] width 170 height 88
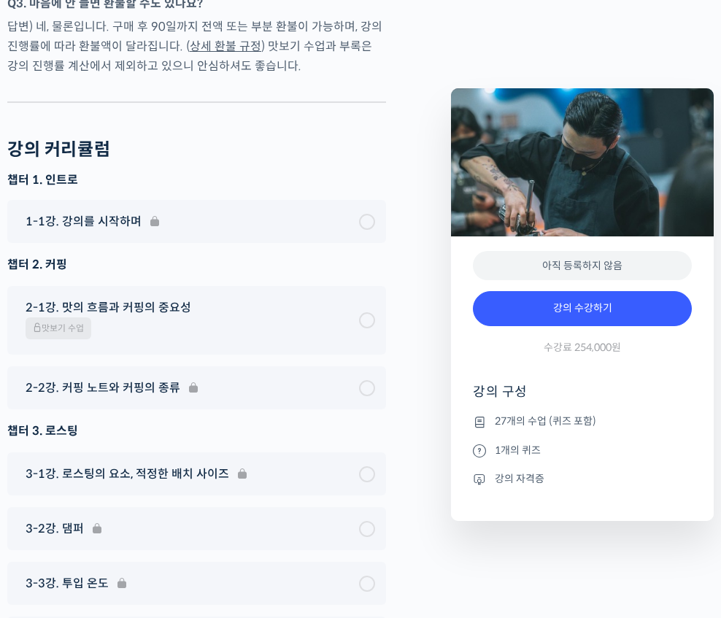
scroll to position [5865, 0]
click at [270, 297] on div "2-1강. 맛의 흐름과 커핑의 중요성 맛보기 수업" at bounding box center [188, 319] width 341 height 45
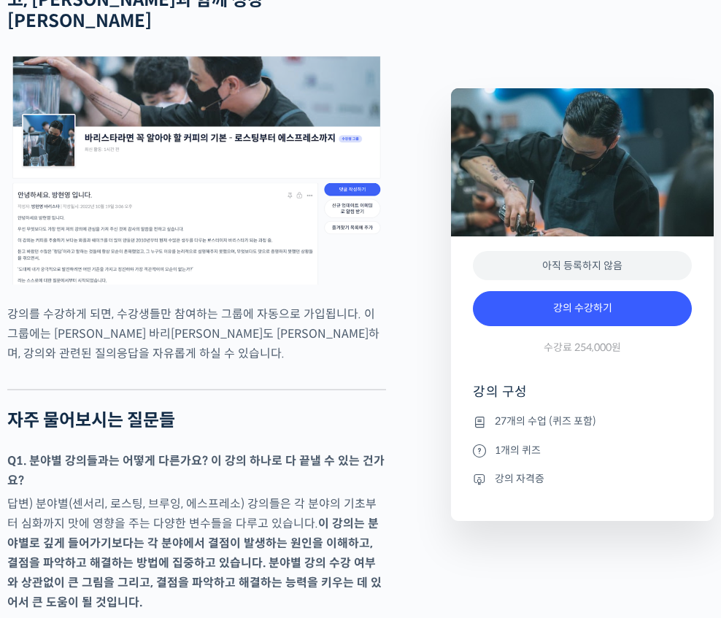
scroll to position [5086, 0]
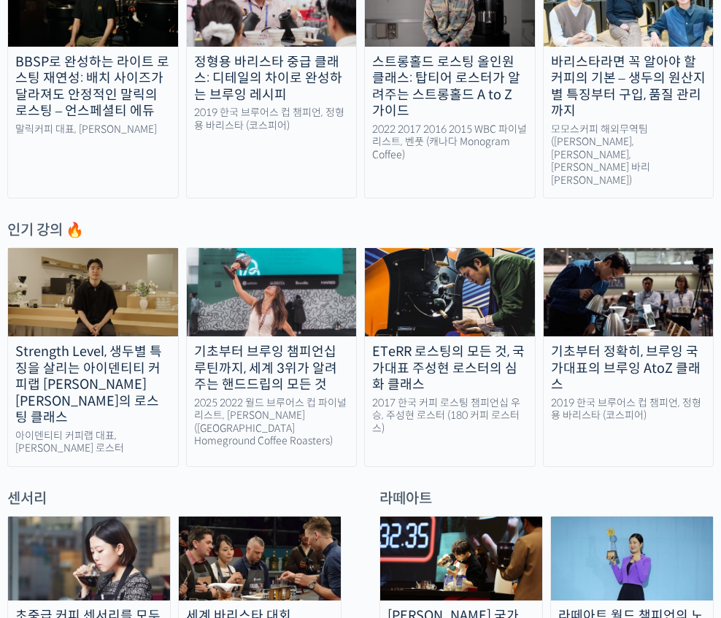
scroll to position [488, 0]
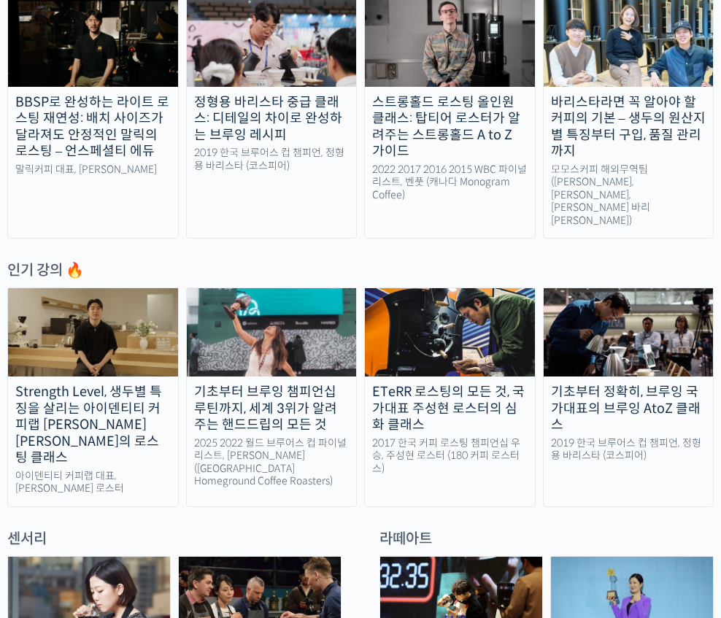
click at [144, 413] on div "Strength Level, 생두별 특징을 살리는 아이덴티티 커피랩 [PERSON_NAME] [PERSON_NAME]의 로스팅 클래스" at bounding box center [93, 425] width 170 height 82
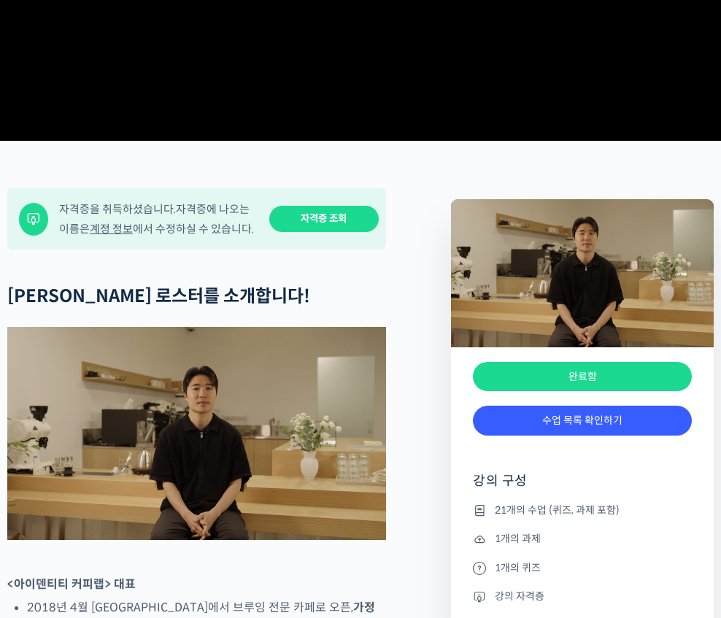
scroll to position [354, 0]
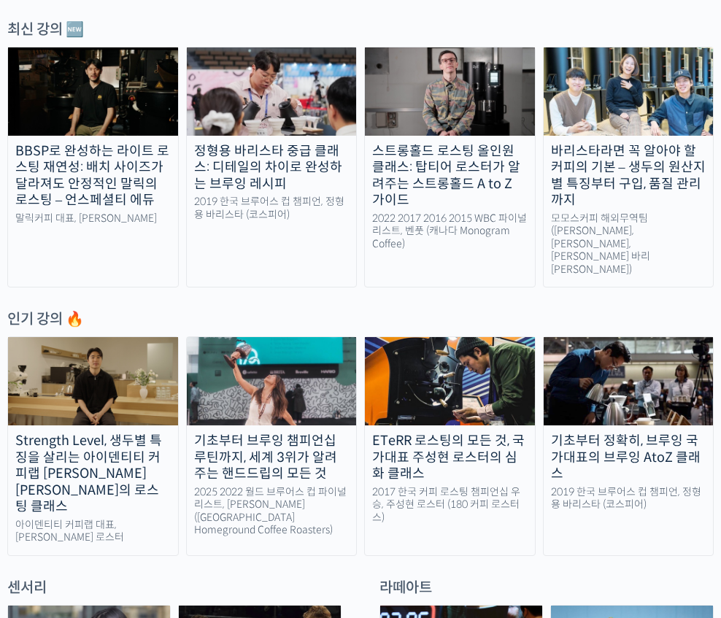
scroll to position [438, 0]
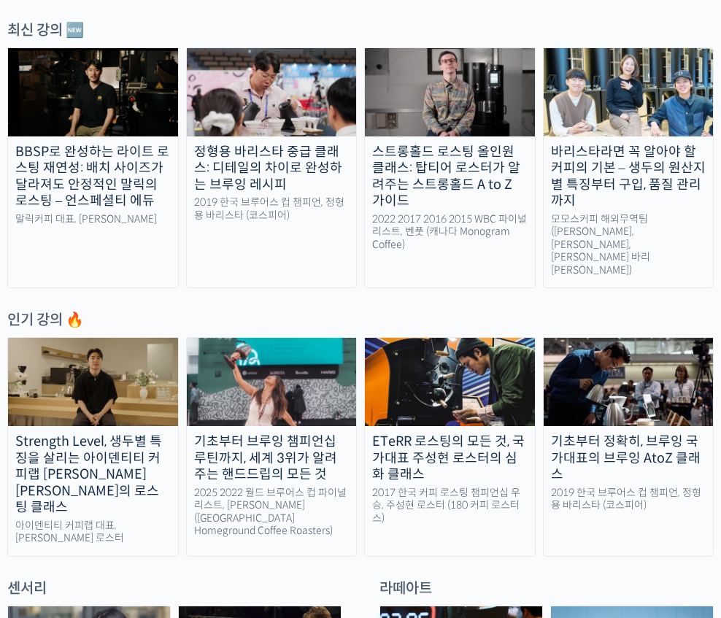
click at [589, 352] on img at bounding box center [628, 382] width 170 height 88
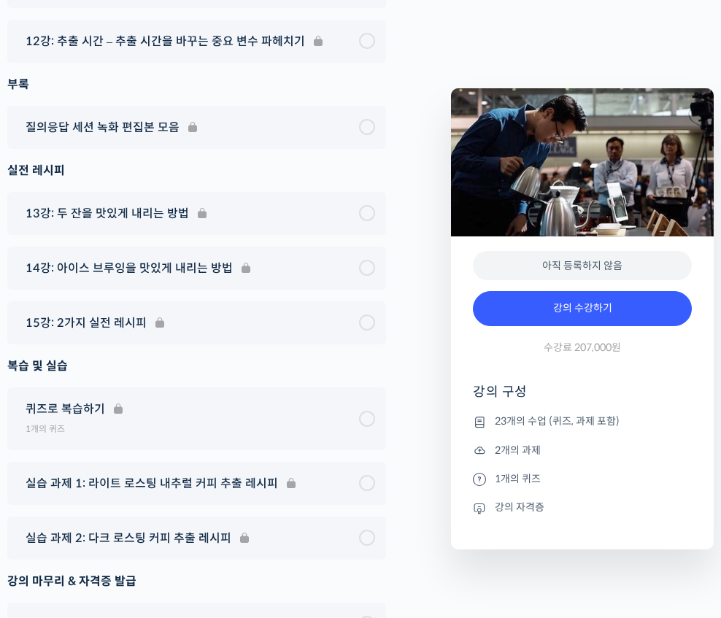
scroll to position [8840, 0]
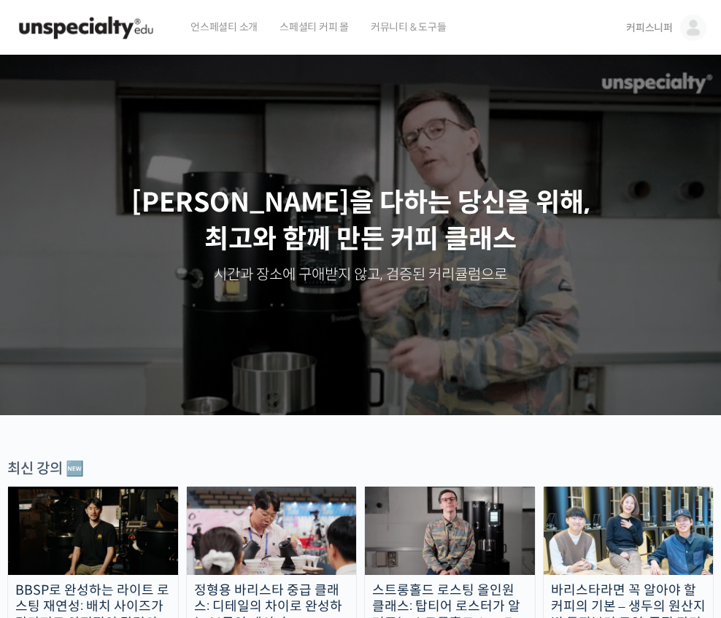
click at [692, 39] on img at bounding box center [693, 28] width 26 height 26
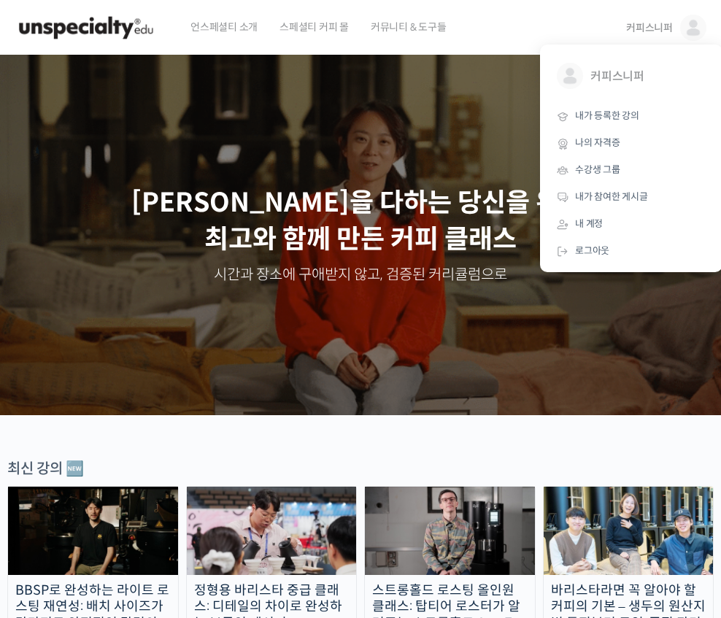
click at [622, 113] on span "내가 등록한 강의" at bounding box center [607, 115] width 64 height 12
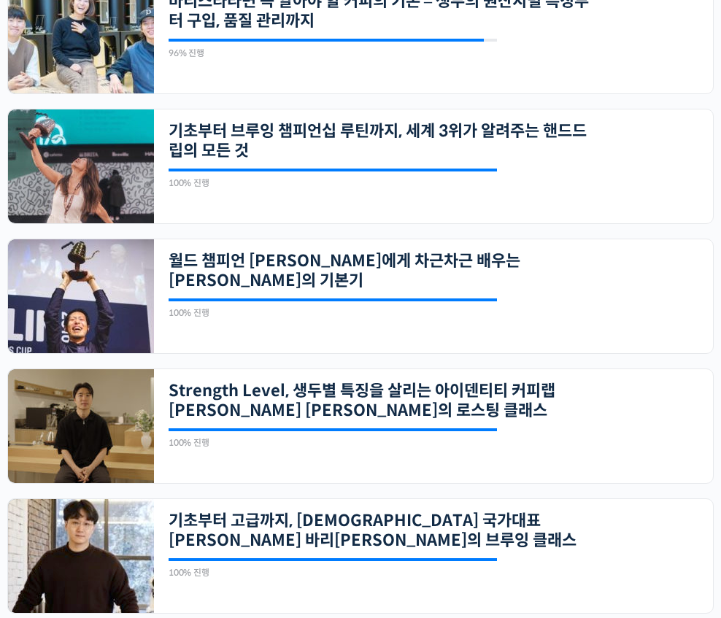
scroll to position [294, 0]
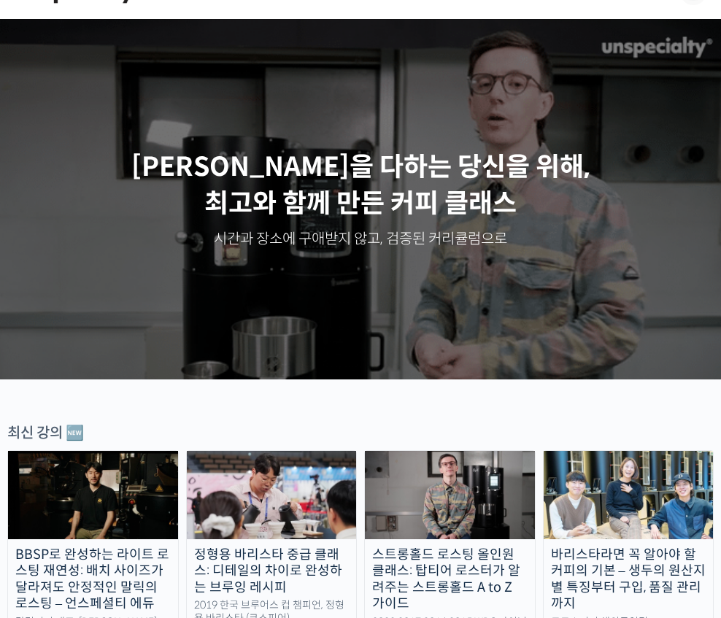
scroll to position [35, 0]
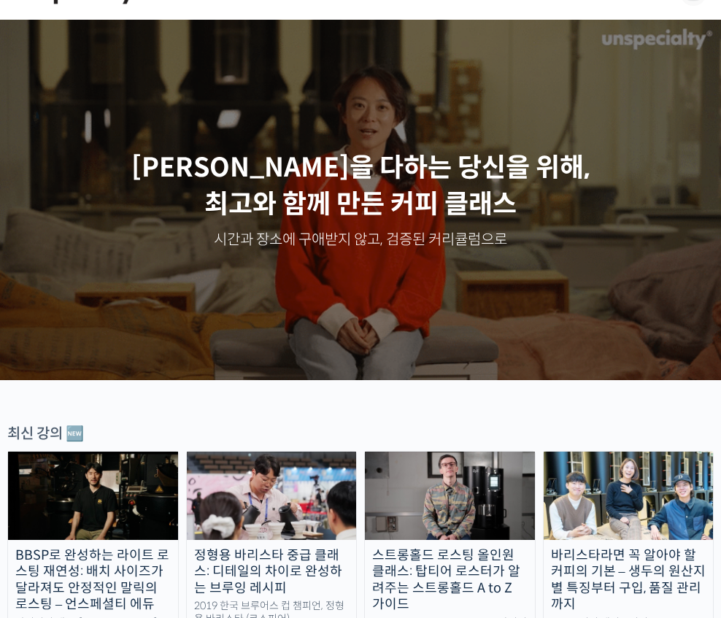
click at [214, 617] on link "정형용 바리스타 중급 클래스: 디테일의 차이로 완성하는 브루잉 레시피 2019 한국 브루어스 컵 챔피언, 정형용 바리스타 (코스피어)" at bounding box center [271, 571] width 171 height 241
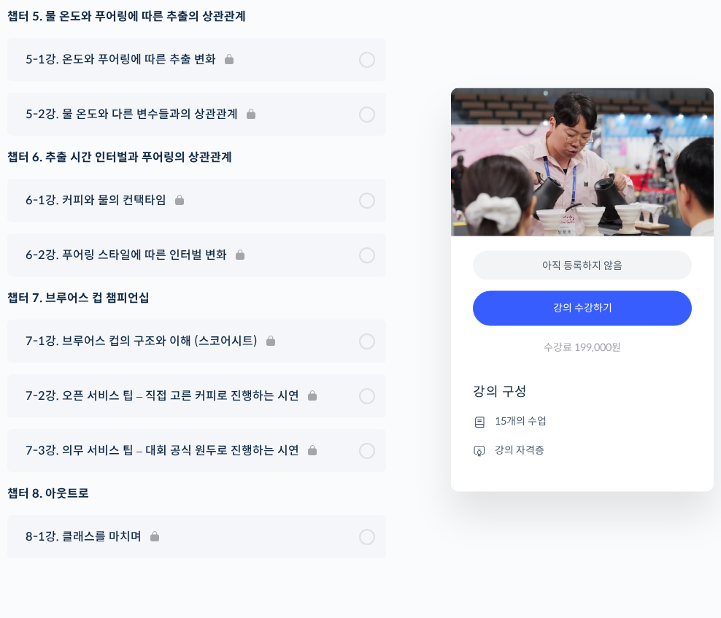
scroll to position [4679, 0]
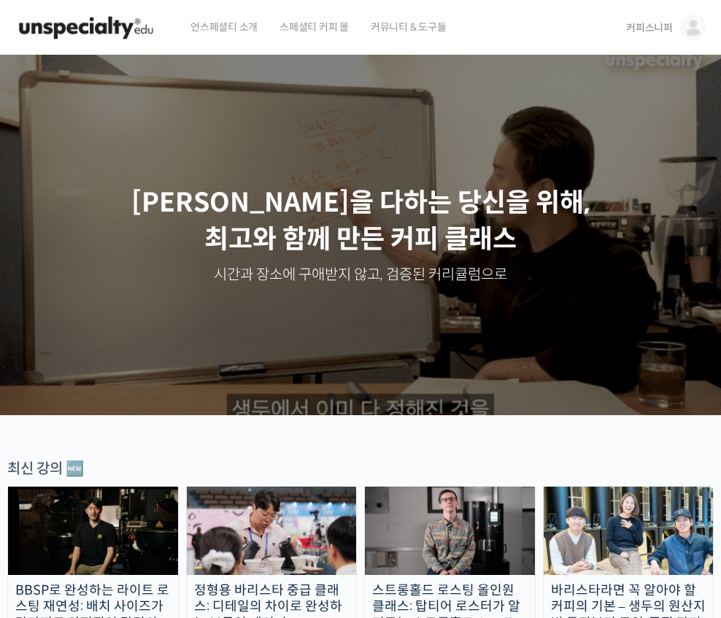
click at [216, 21] on span "언스페셜티 소개" at bounding box center [223, 26] width 67 height 55
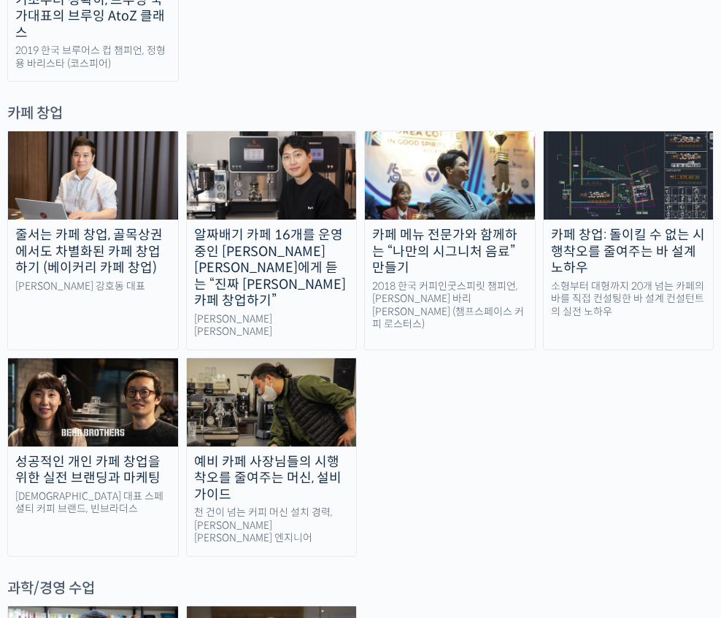
scroll to position [2873, 0]
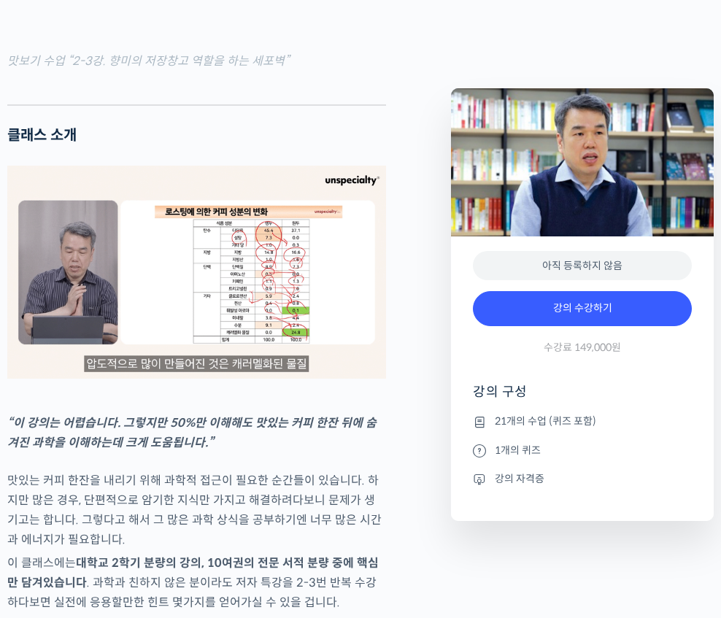
scroll to position [1998, 0]
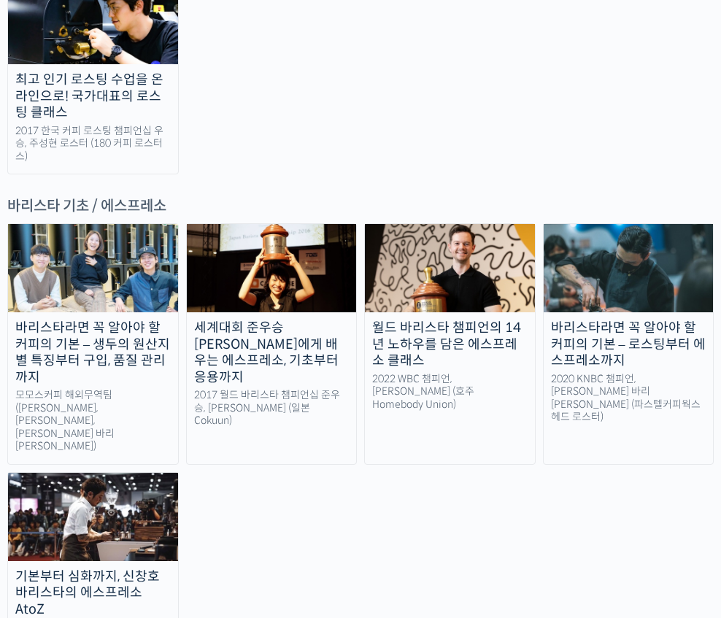
scroll to position [1801, 0]
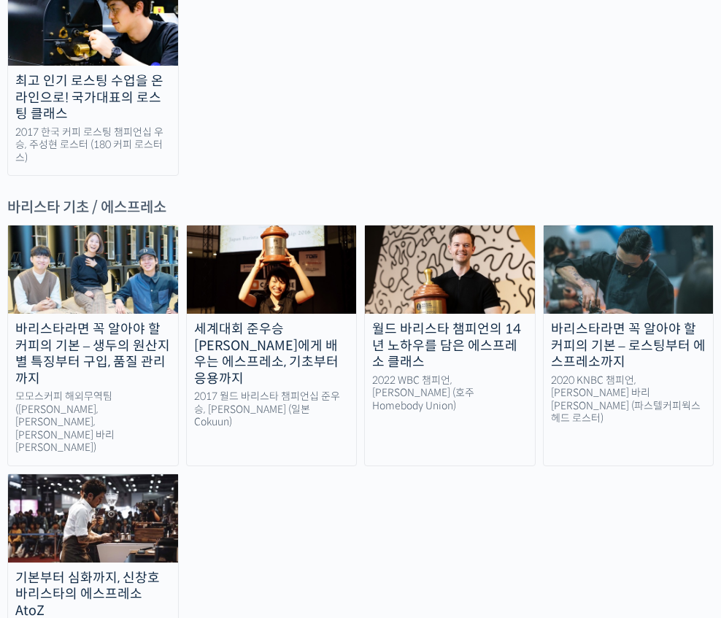
click at [47, 474] on img at bounding box center [93, 518] width 170 height 88
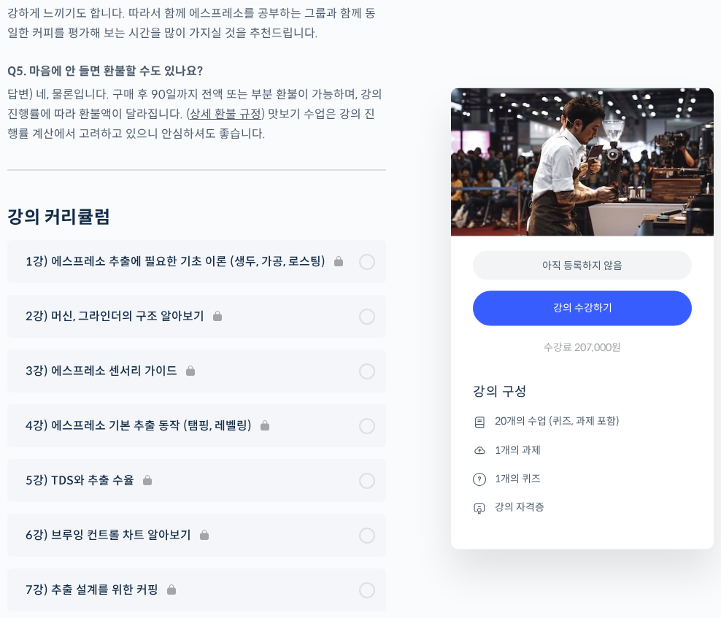
scroll to position [7452, 0]
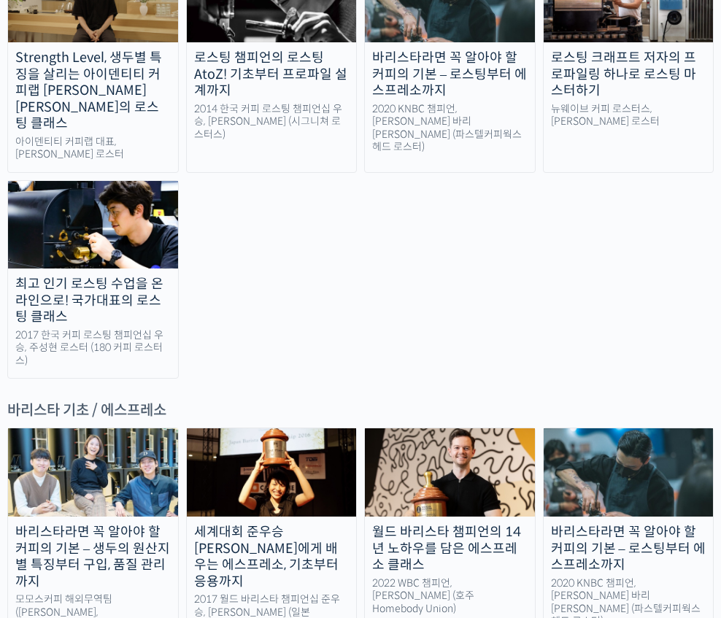
scroll to position [1599, 0]
click at [415, 524] on div "월드 바리스타 챔피언의 14년 노하우를 담은 에스프레소 클래스" at bounding box center [450, 549] width 170 height 50
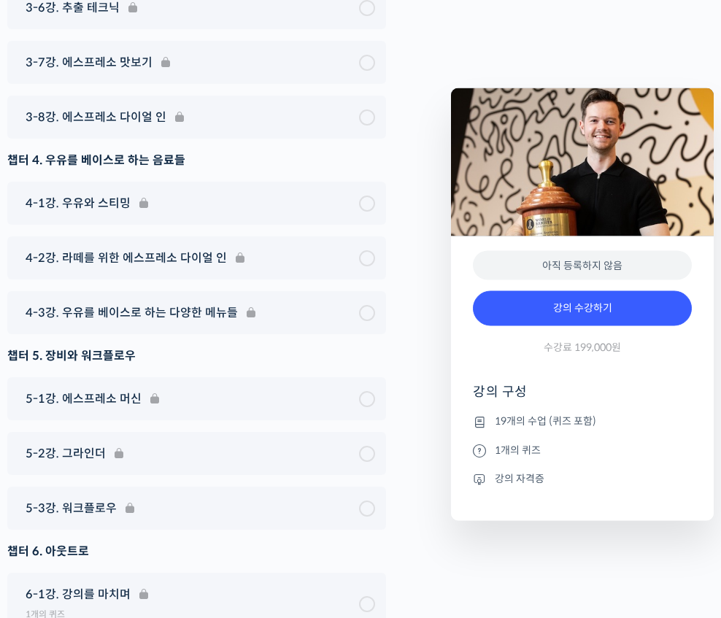
scroll to position [7420, 0]
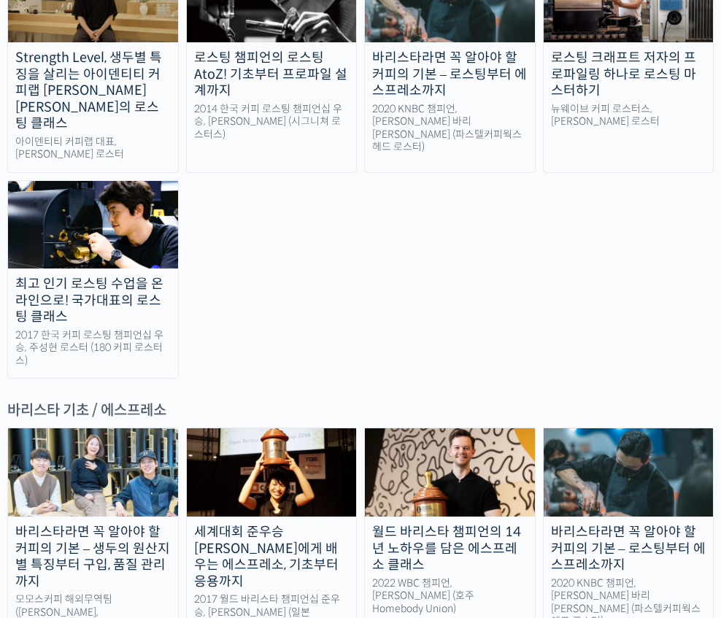
scroll to position [1599, 0]
click at [284, 428] on img at bounding box center [272, 472] width 170 height 88
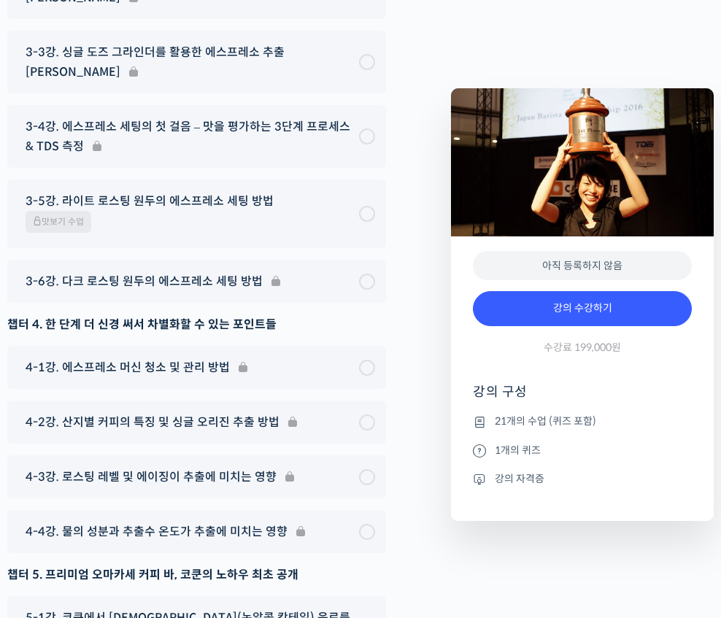
scroll to position [6266, 0]
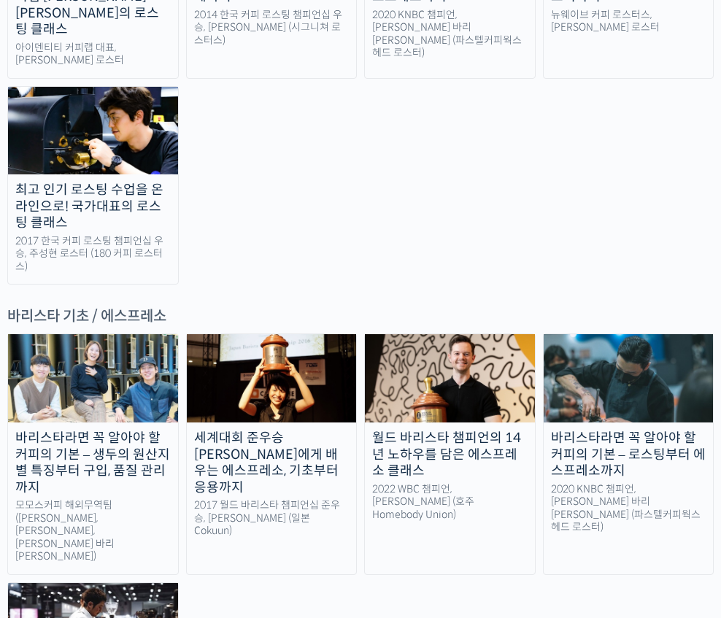
scroll to position [1700, 0]
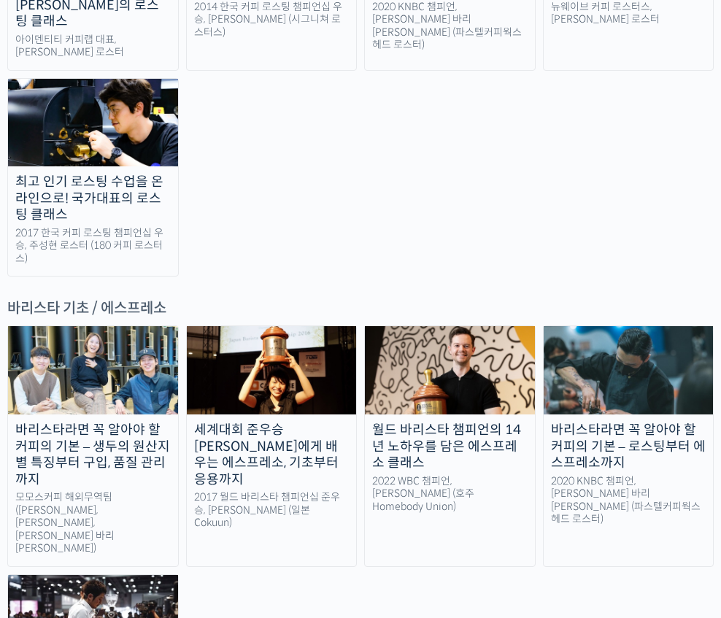
click at [582, 422] on div "바리스타라면 꼭 알아야 할 커피의 기본 – 로스팅부터 에스프레소까지" at bounding box center [628, 447] width 170 height 50
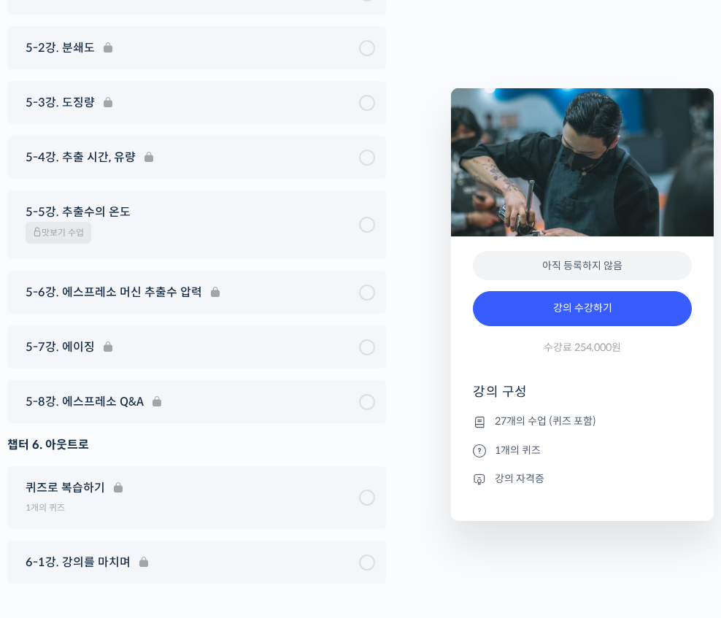
scroll to position [7173, 0]
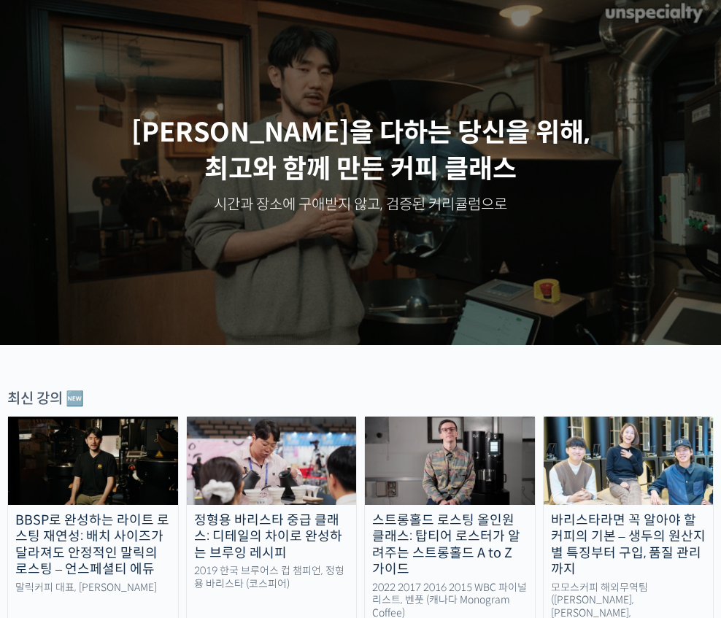
scroll to position [199, 0]
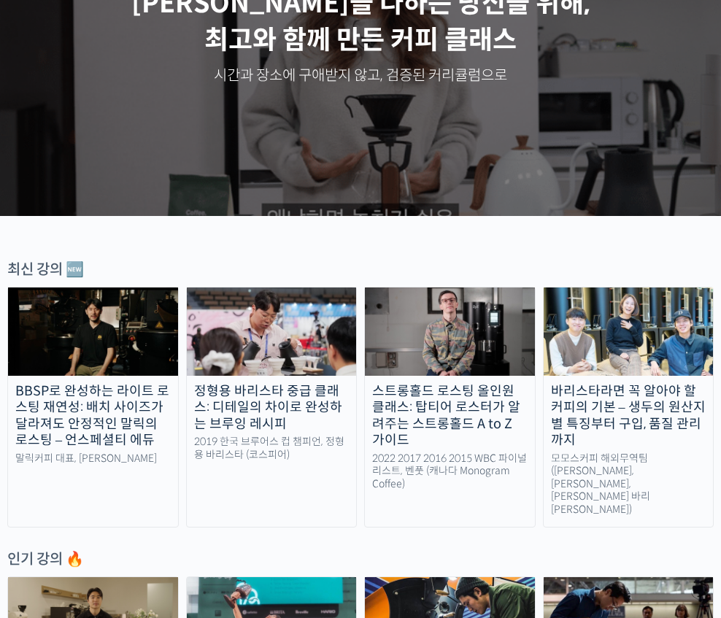
click at [130, 482] on link "BBSP로 완성하는 라이트 로스팅 재연성: 배치 사이즈가 달라져도 안정적인 말릭의 로스팅 – 언스페셜티 에듀 말릭커피 대표, 최철 로스터" at bounding box center [92, 407] width 171 height 241
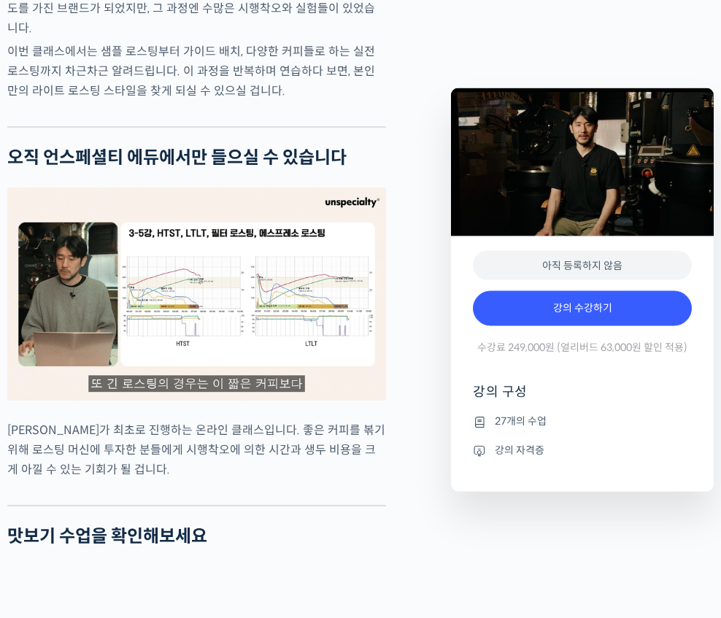
scroll to position [2886, 0]
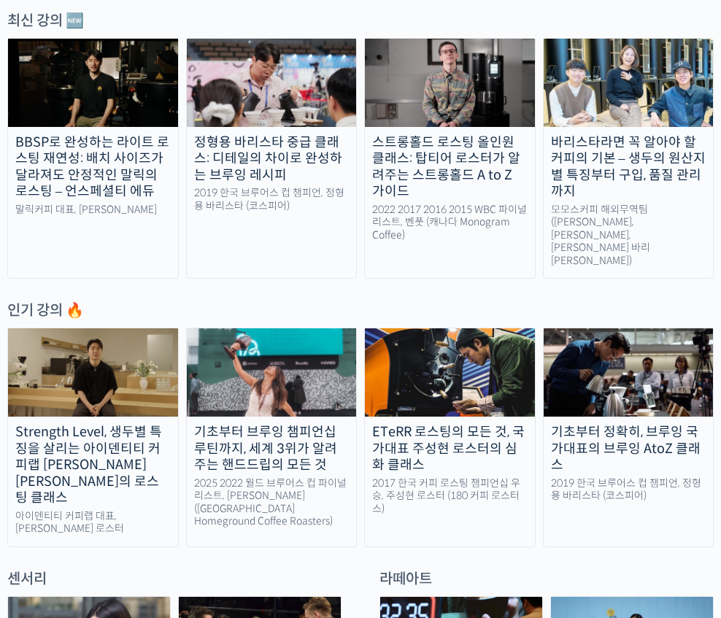
scroll to position [447, 0]
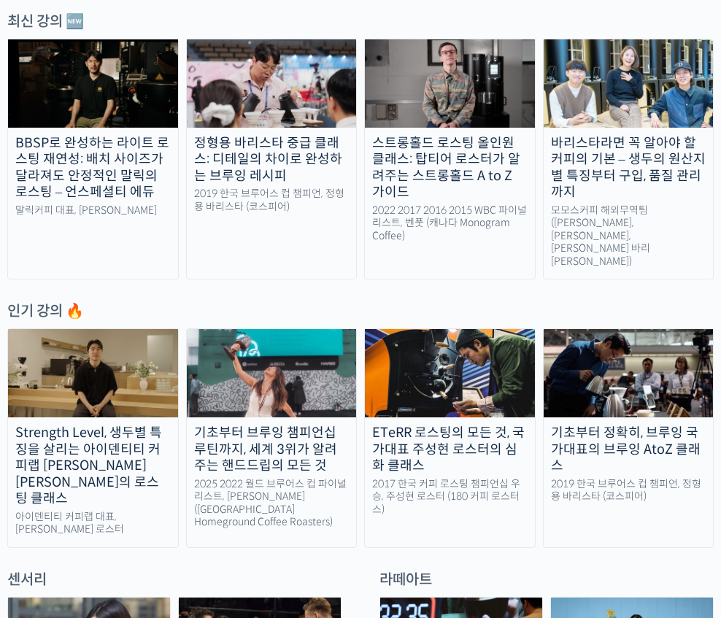
click at [465, 478] on div "2017 한국 커피 로스팅 챔피언십 우승, 주성현 로스터 (180 커피 로스터스)" at bounding box center [450, 497] width 170 height 39
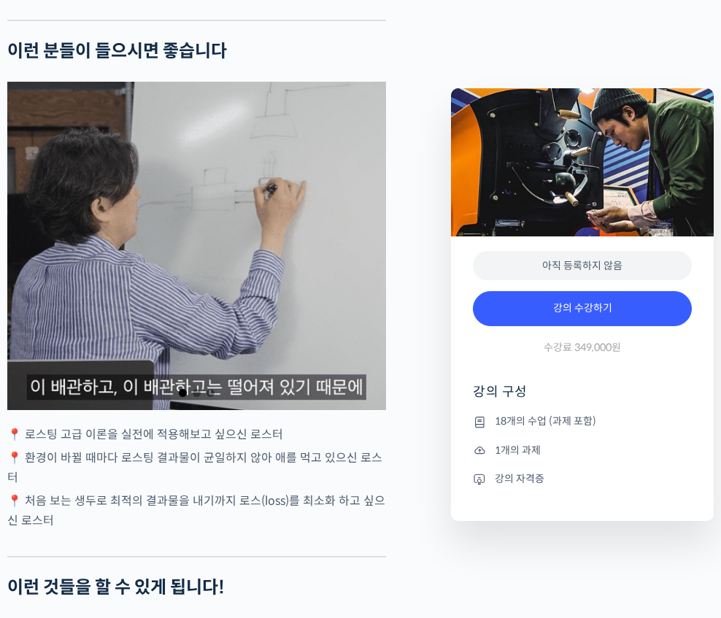
scroll to position [2140, 0]
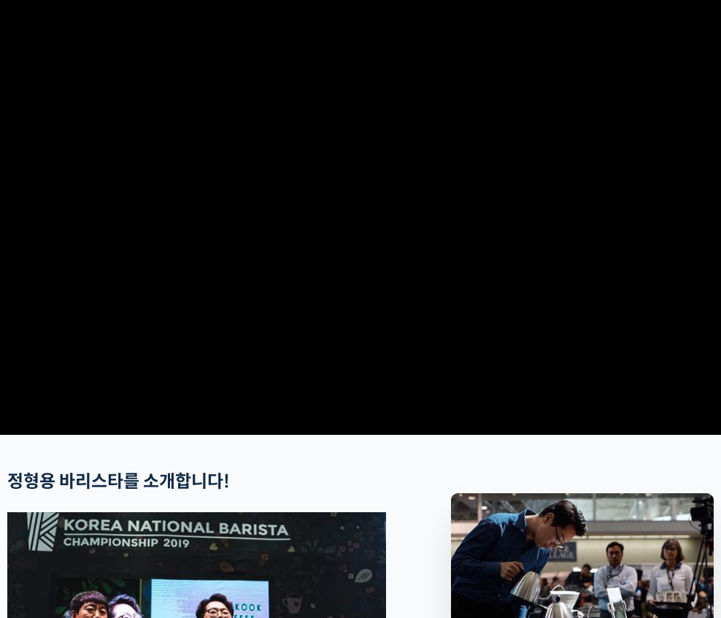
scroll to position [63, 0]
